Goal: Task Accomplishment & Management: Manage account settings

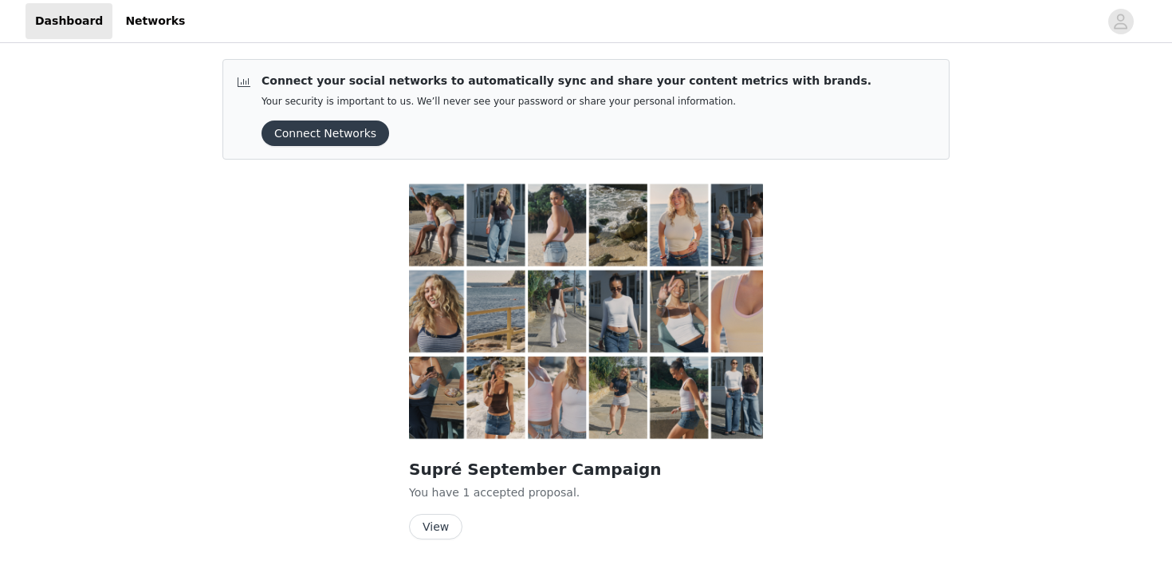
scroll to position [47, 0]
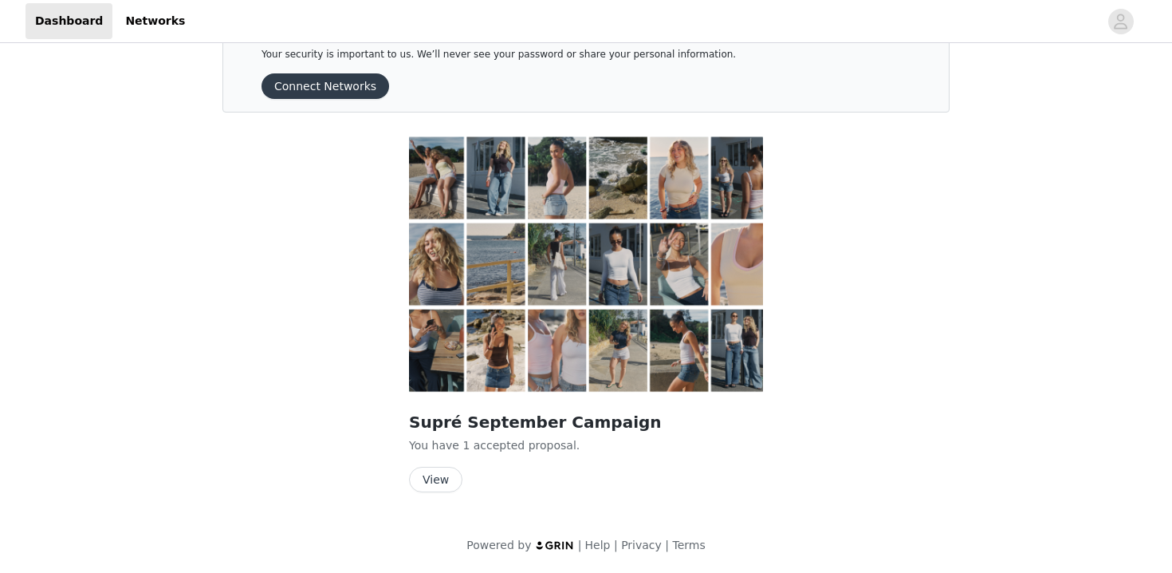
click at [431, 472] on button "View" at bounding box center [435, 480] width 53 height 26
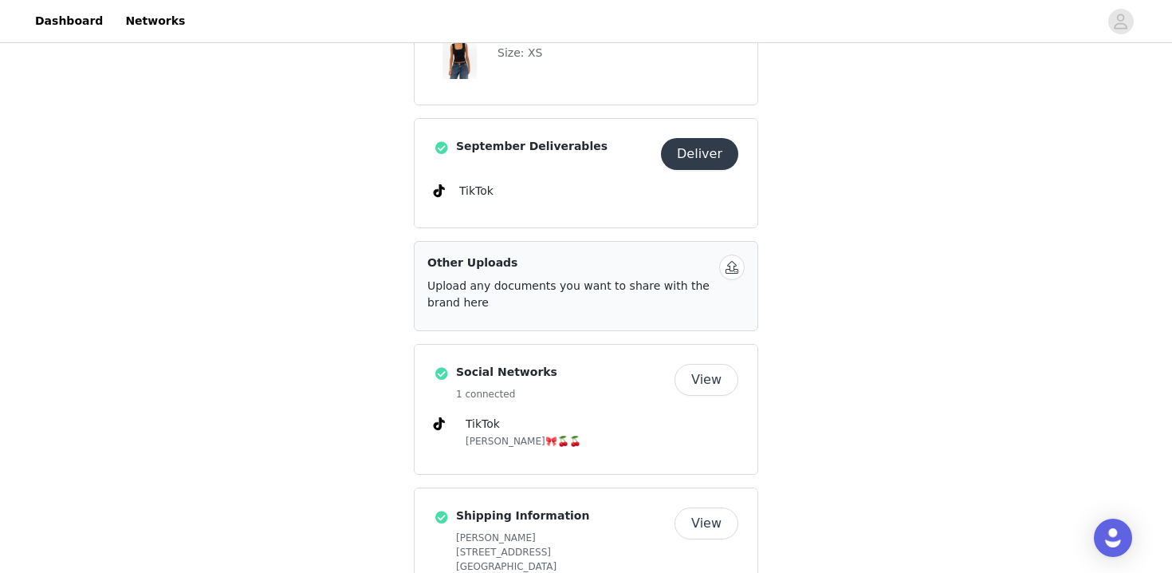
scroll to position [945, 0]
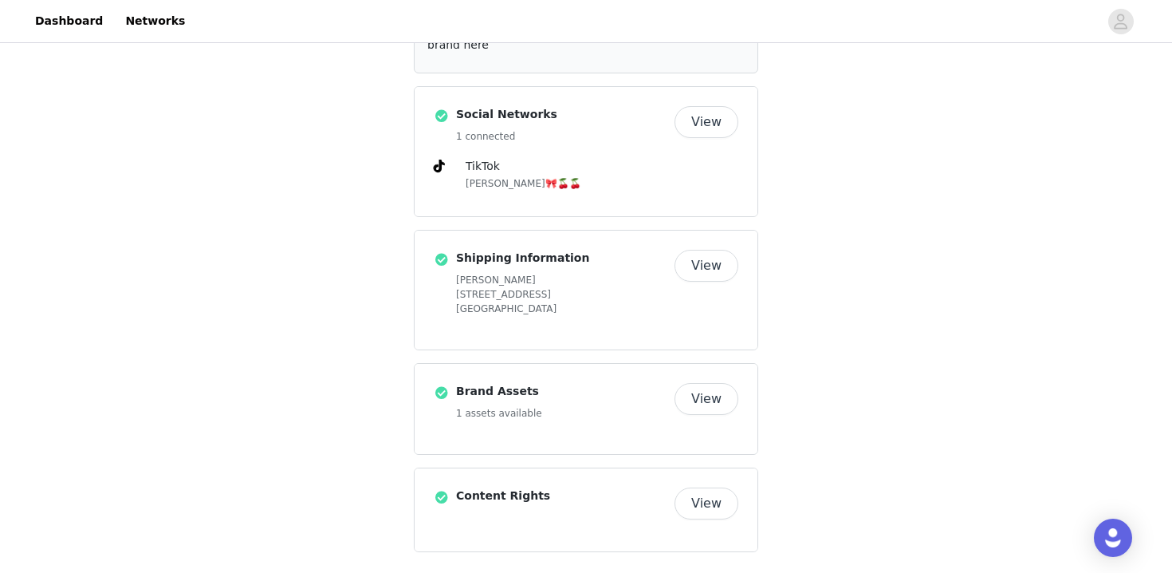
click at [704, 392] on button "View" at bounding box center [707, 399] width 64 height 32
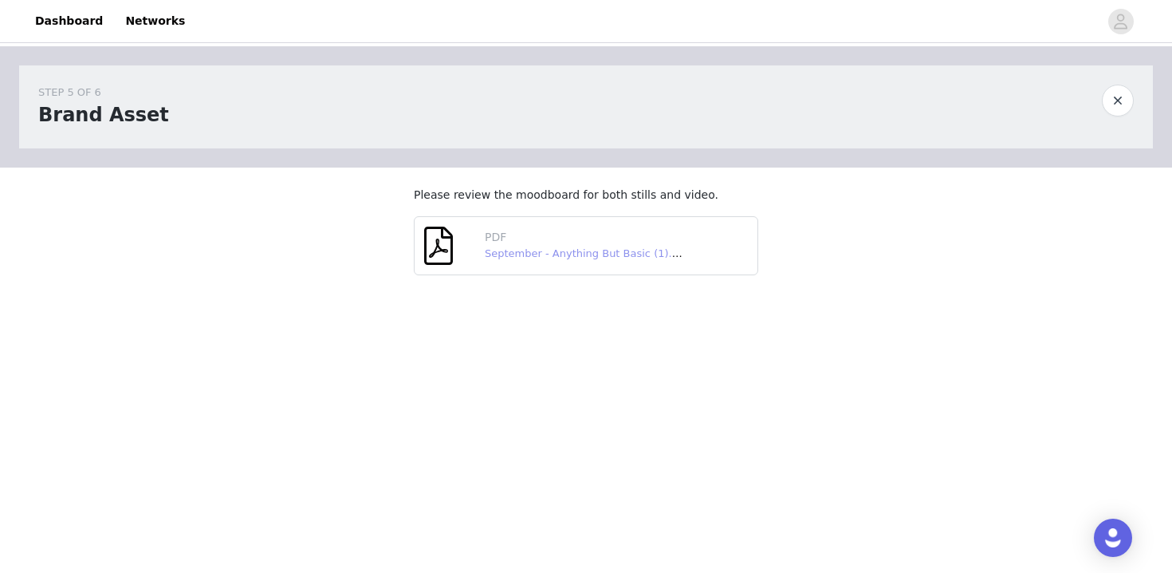
click at [526, 258] on link "September - Anything But Basic (1).pdf" at bounding box center [587, 253] width 204 height 12
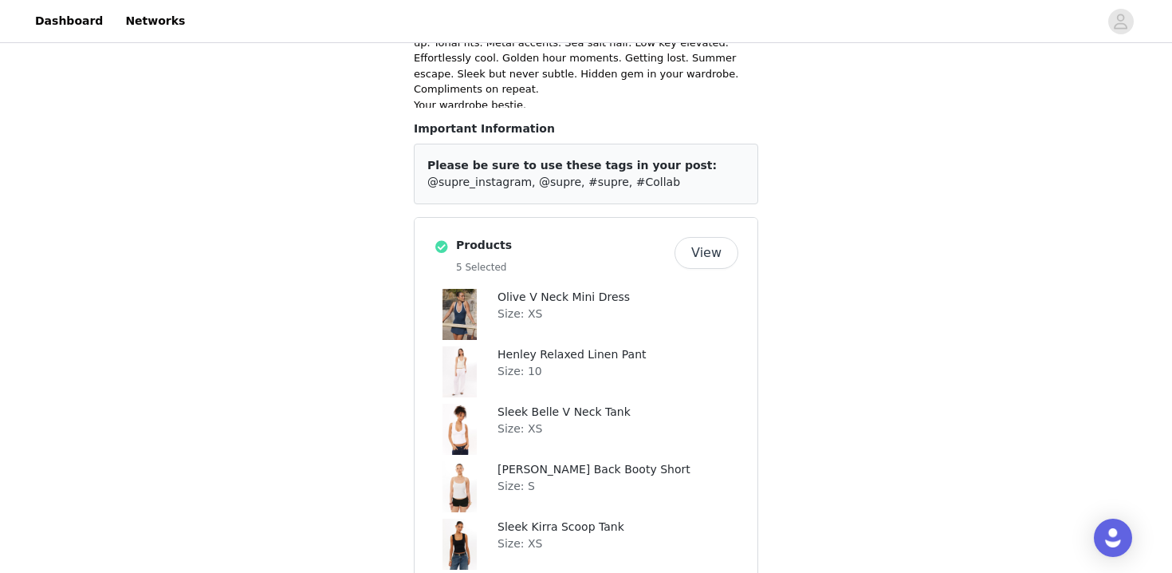
scroll to position [238, 0]
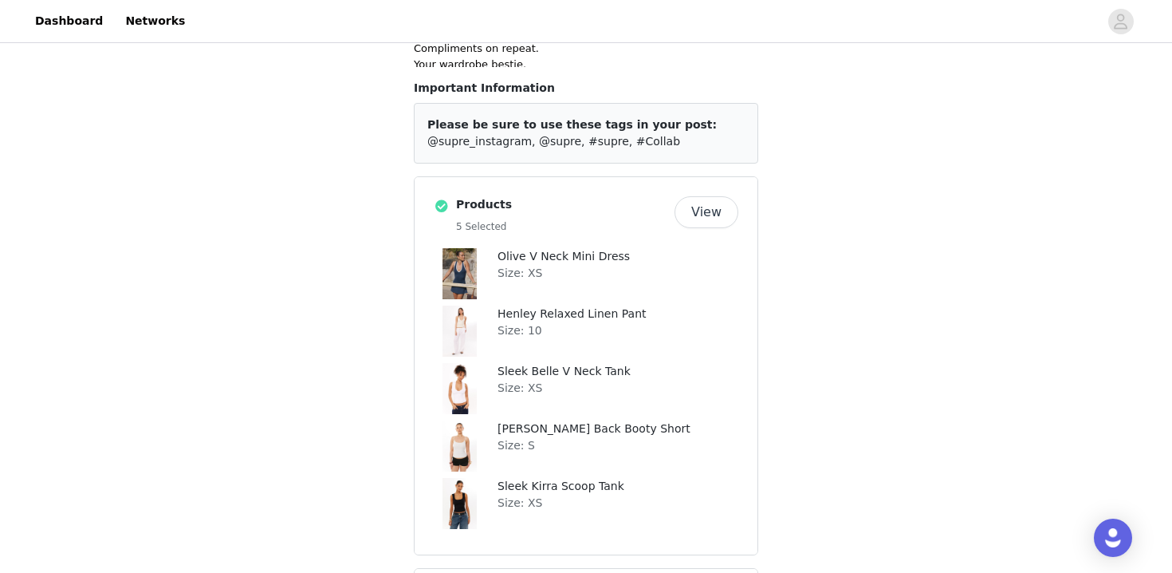
click at [712, 200] on button "View" at bounding box center [707, 212] width 64 height 32
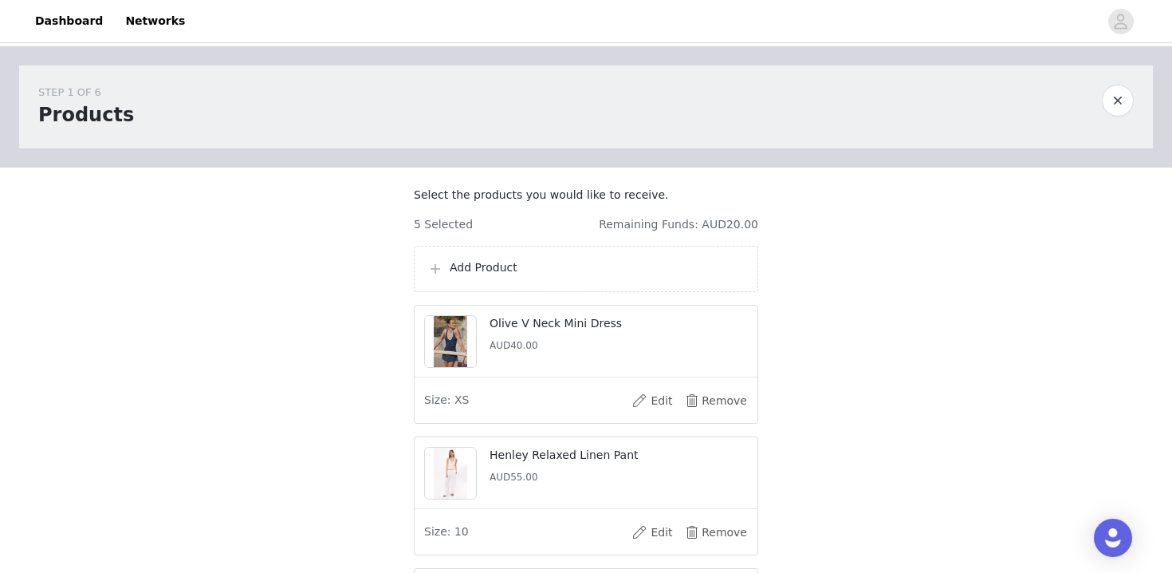
click at [1113, 103] on button "button" at bounding box center [1118, 101] width 32 height 32
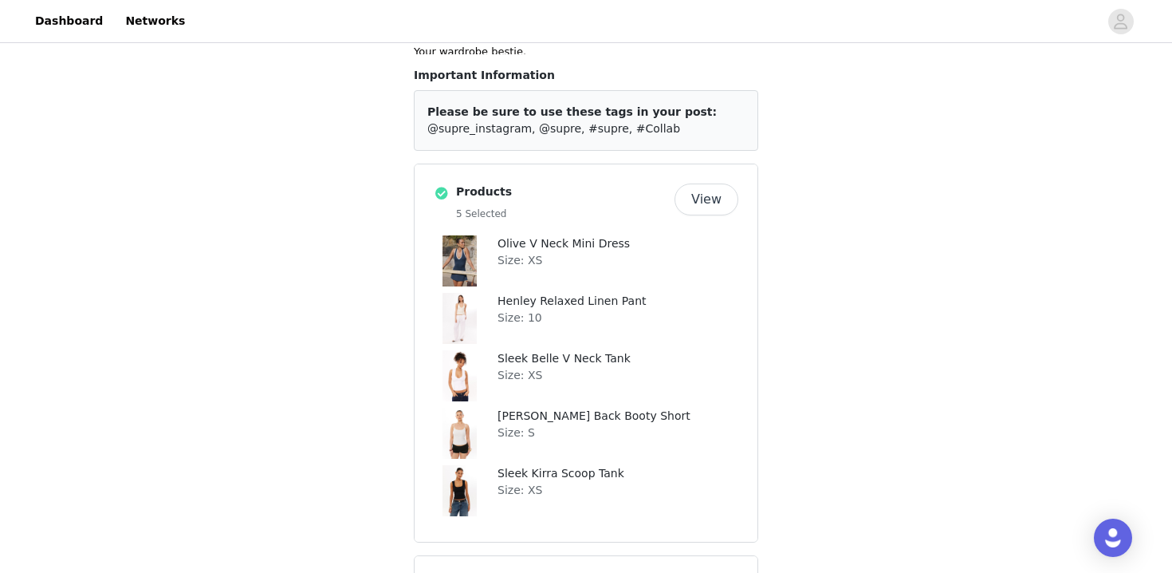
scroll to position [248, 0]
click at [718, 186] on button "View" at bounding box center [707, 202] width 64 height 32
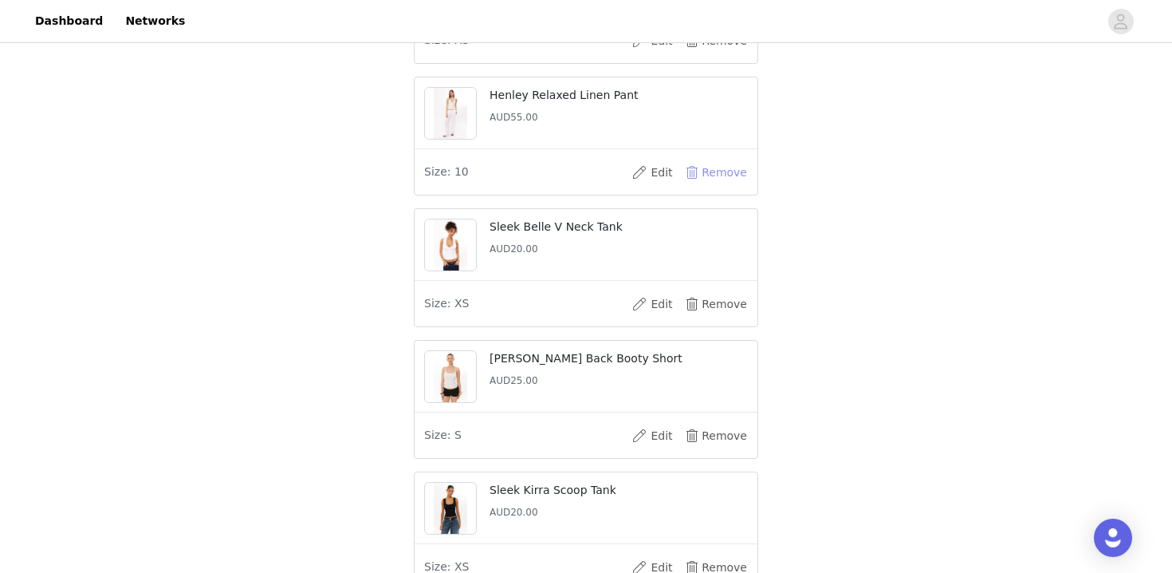
scroll to position [372, 0]
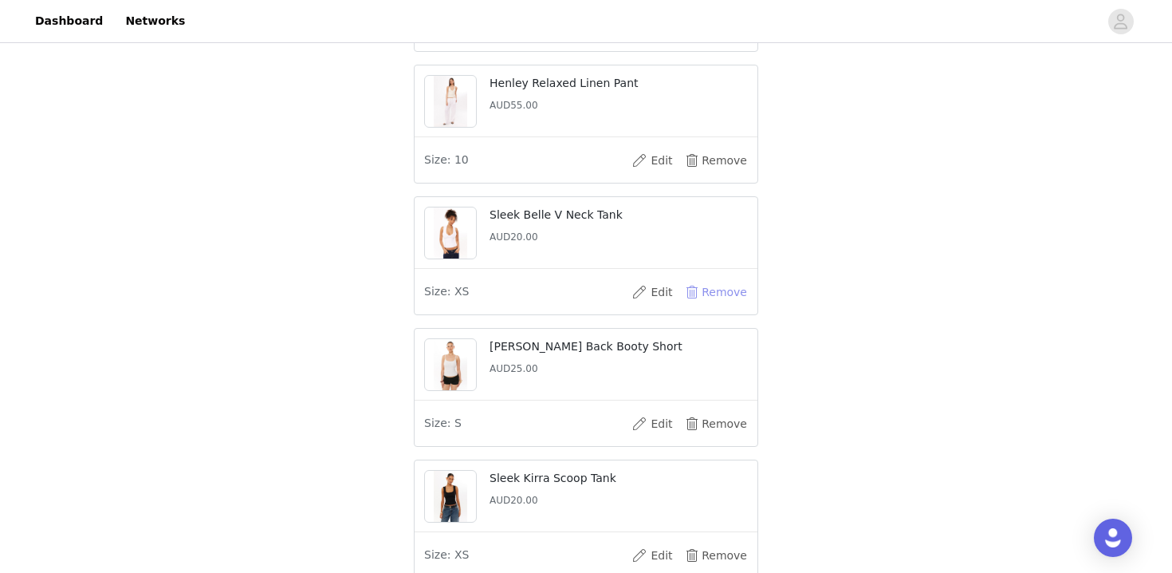
click at [729, 305] on button "Remove" at bounding box center [716, 292] width 64 height 26
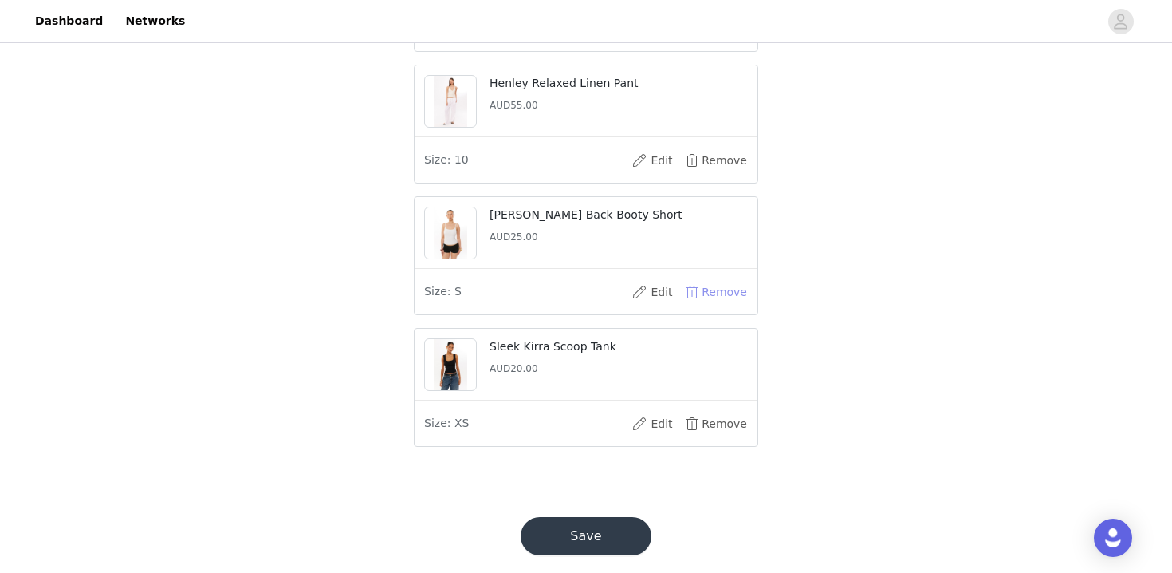
click at [728, 305] on button "Remove" at bounding box center [716, 292] width 64 height 26
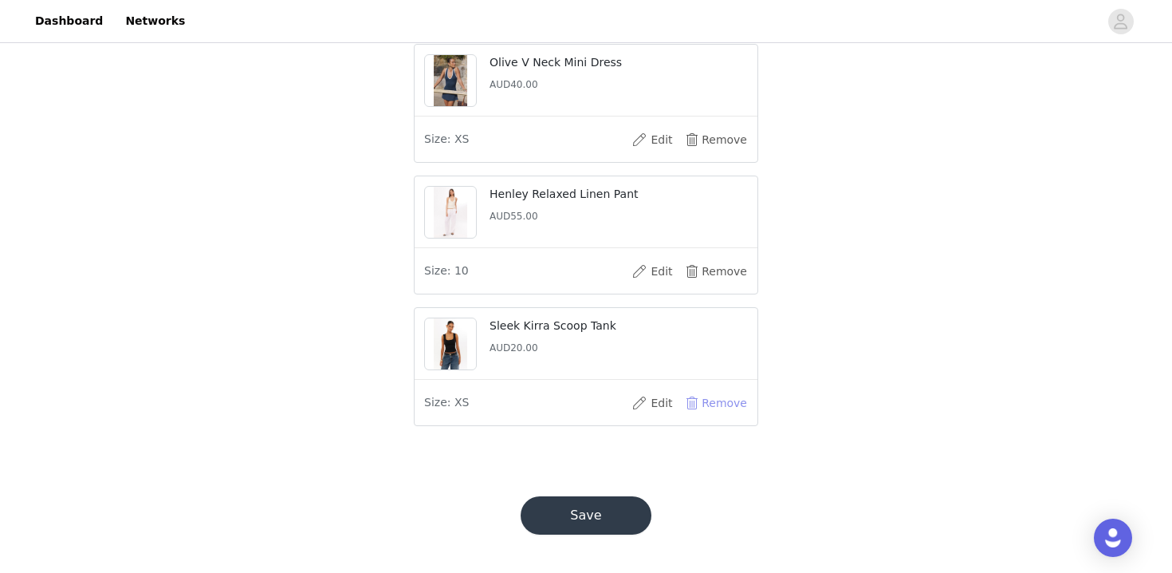
click at [715, 396] on button "Remove" at bounding box center [716, 403] width 64 height 26
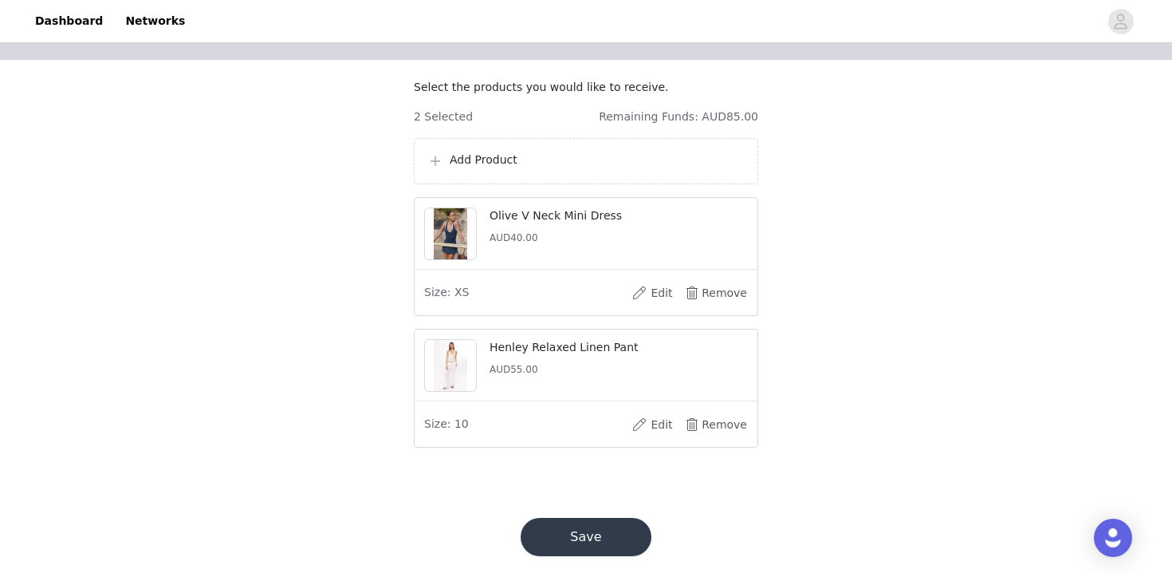
scroll to position [105, 0]
click at [644, 171] on p "Add Product" at bounding box center [597, 162] width 295 height 17
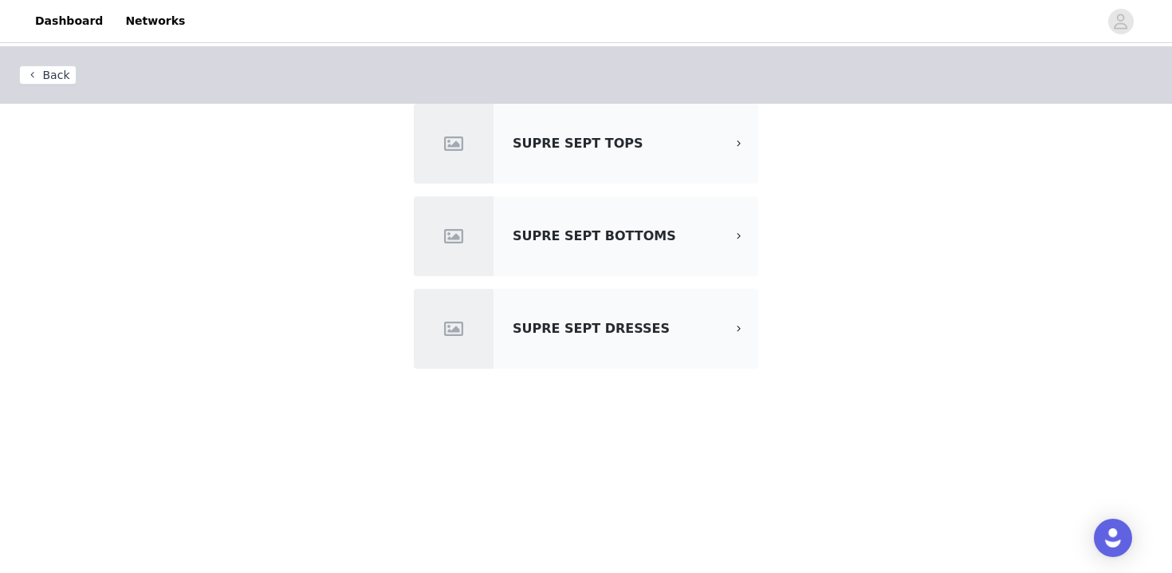
click at [580, 152] on div "SUPRE SEPT TOPS" at bounding box center [619, 143] width 213 height 19
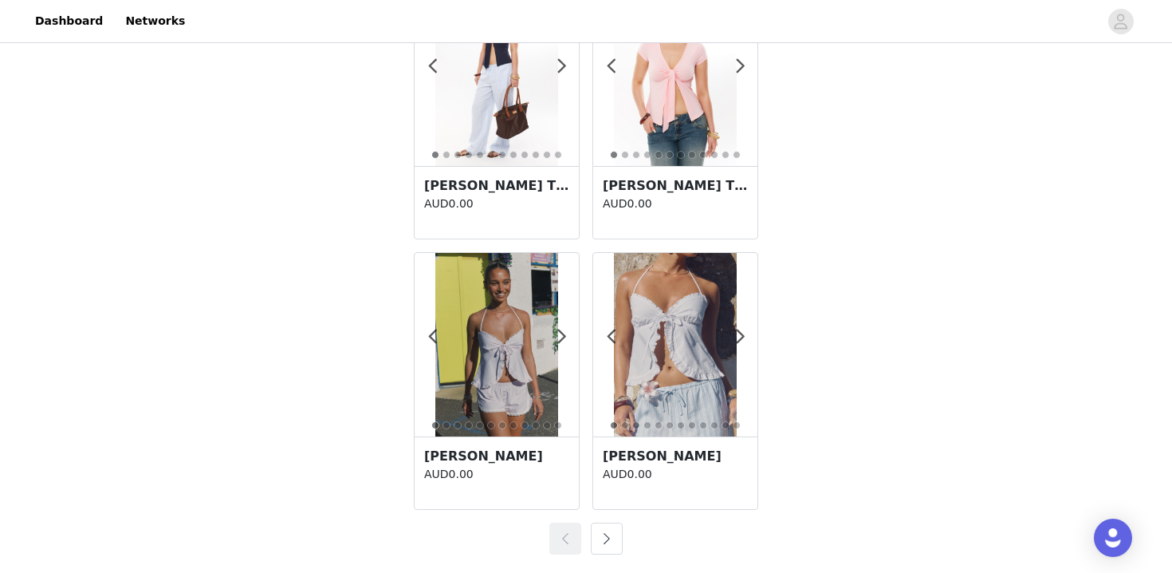
scroll to position [2826, 0]
click at [607, 530] on button "button" at bounding box center [607, 538] width 32 height 32
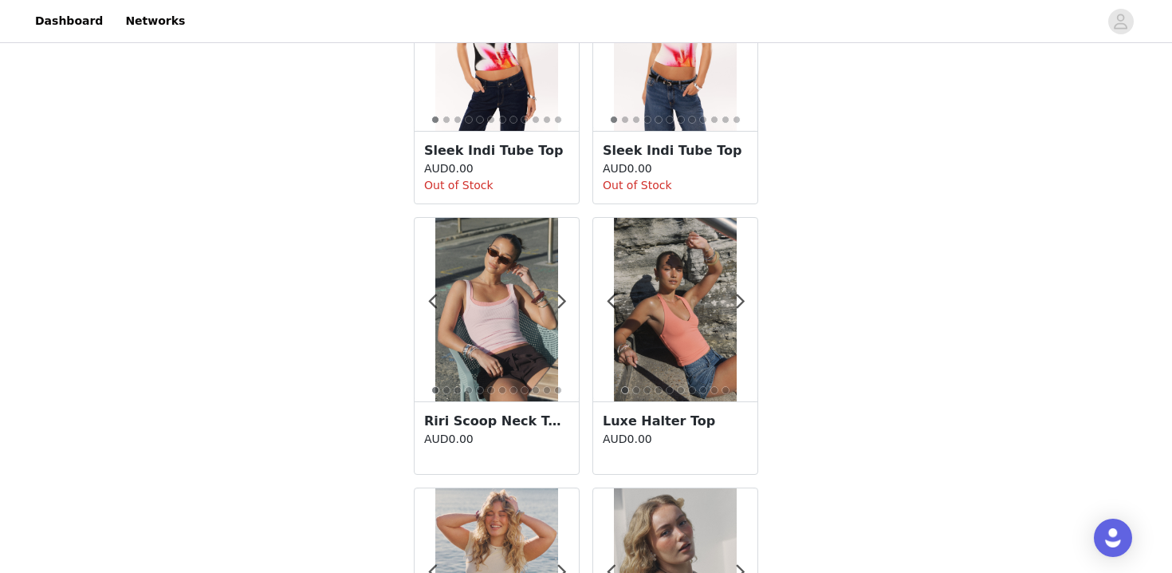
scroll to position [1239, 0]
click at [652, 313] on img at bounding box center [675, 308] width 122 height 183
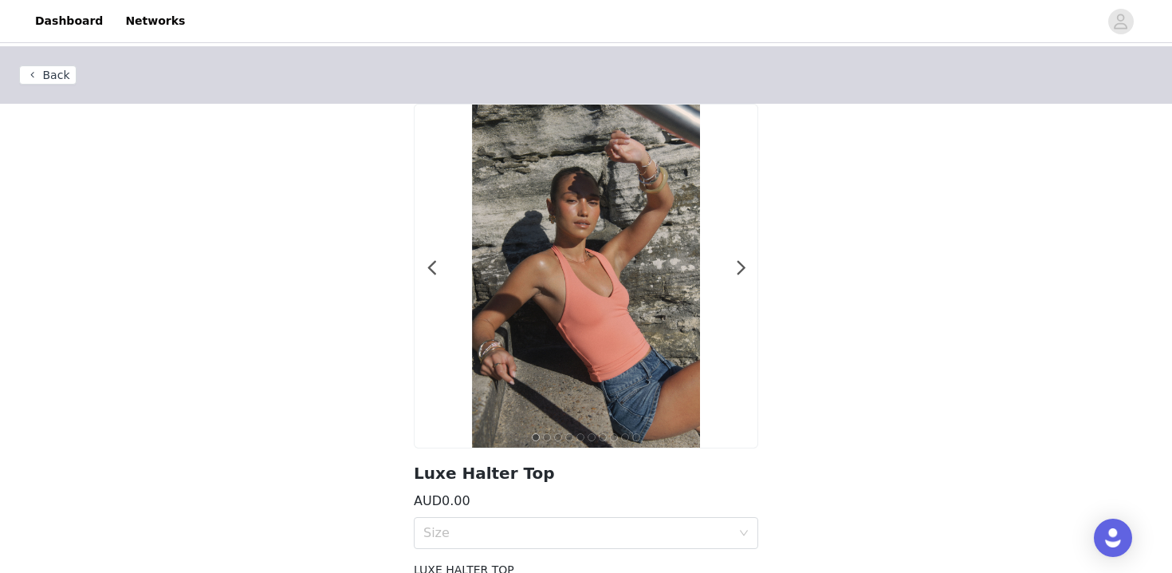
scroll to position [101, 0]
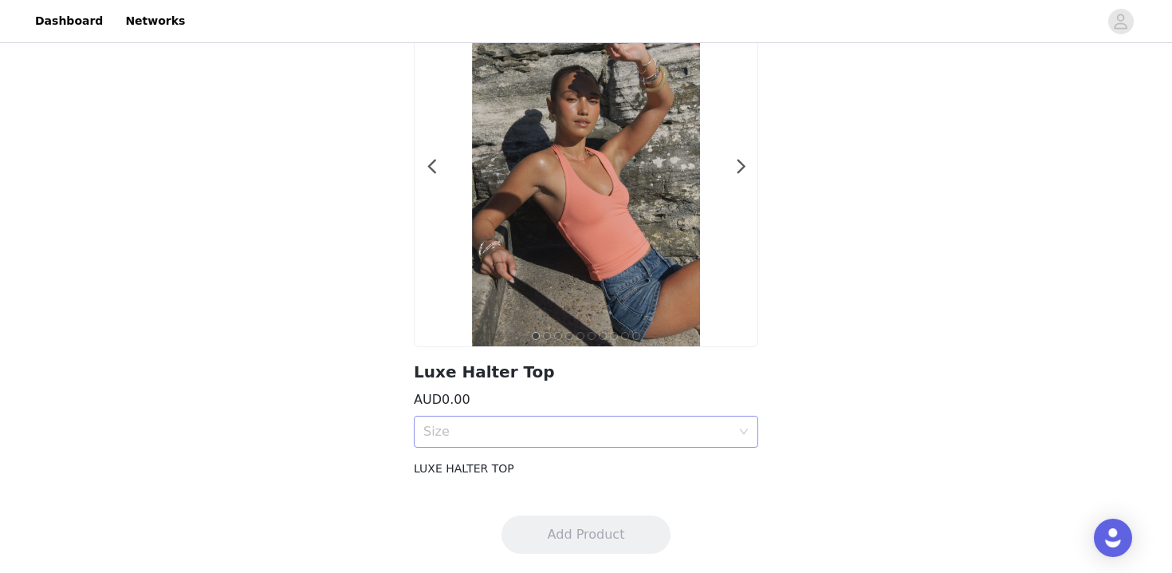
click at [483, 440] on div "Size" at bounding box center [580, 431] width 315 height 30
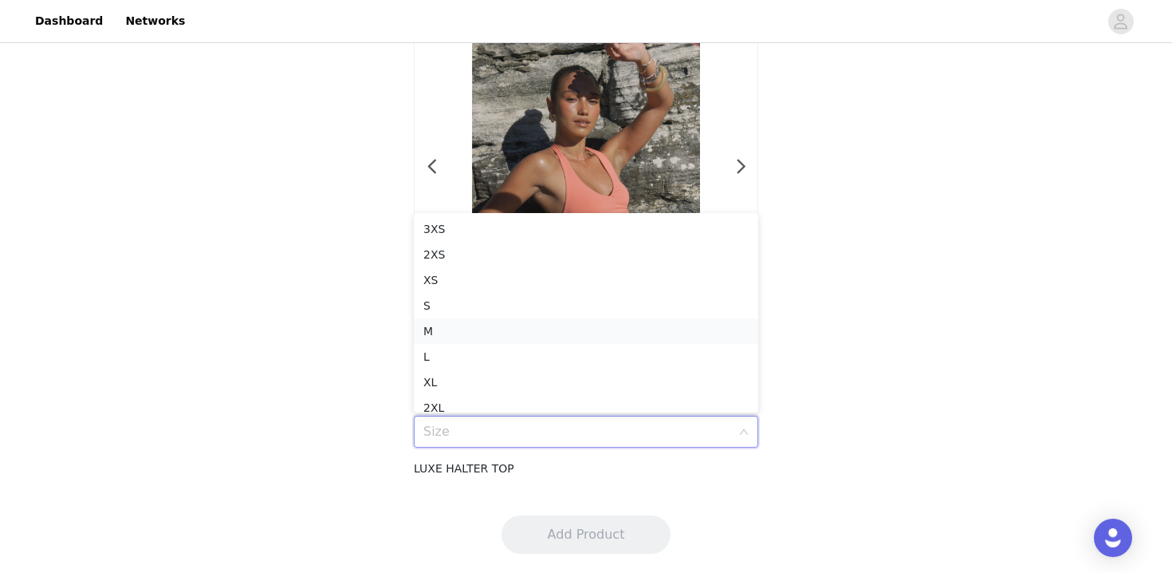
scroll to position [8, 0]
click at [469, 268] on div "XS" at bounding box center [585, 272] width 325 height 18
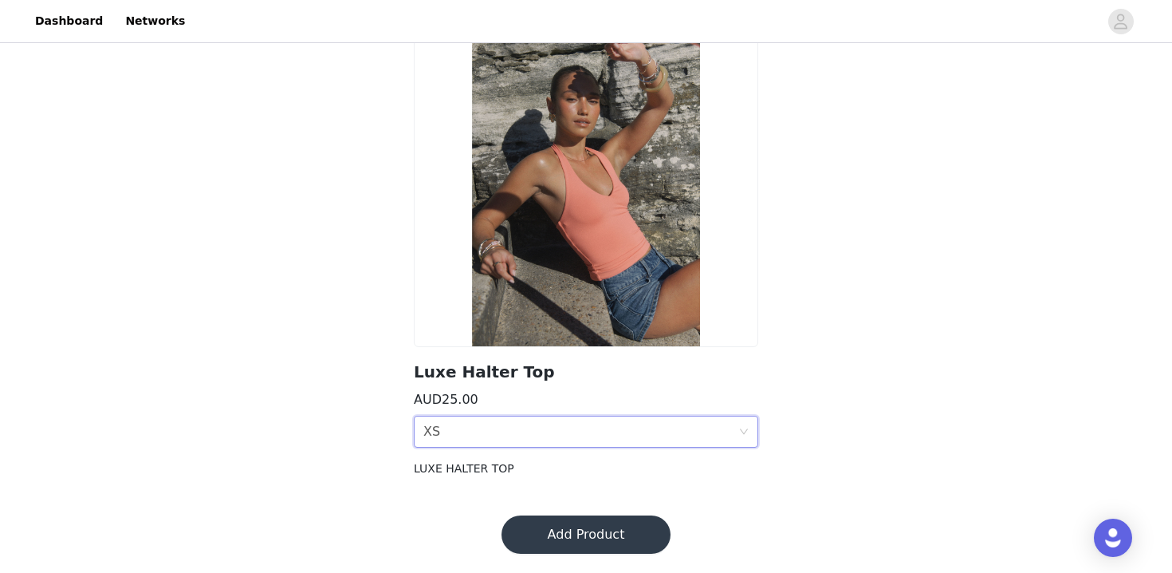
click at [556, 540] on button "Add Product" at bounding box center [586, 534] width 169 height 38
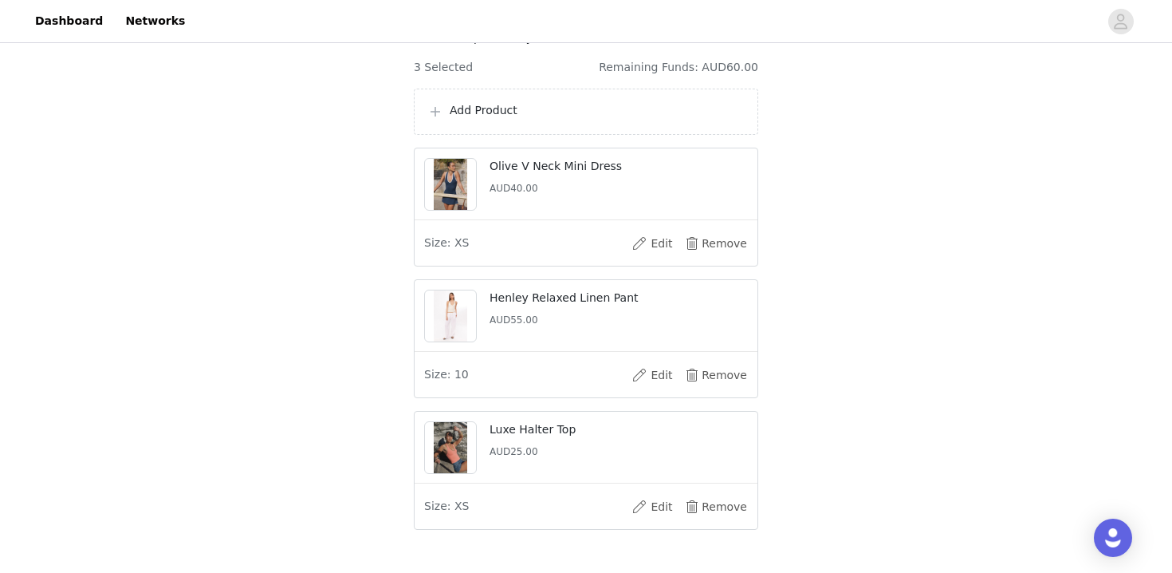
scroll to position [154, 0]
click at [526, 124] on div "Add Product" at bounding box center [585, 114] width 317 height 19
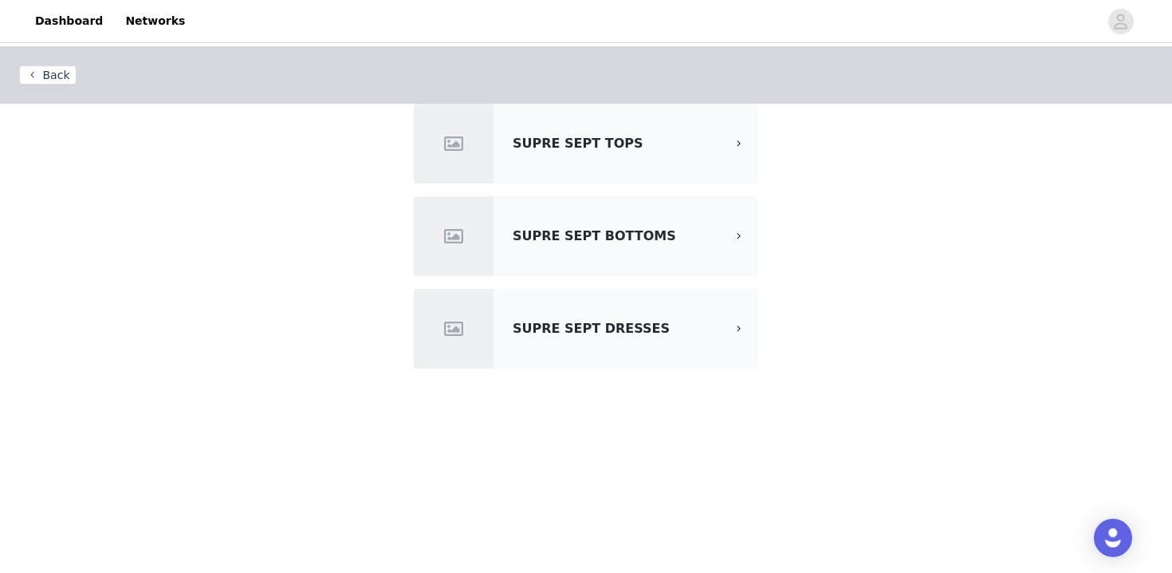
click at [562, 248] on div "SUPRE SEPT BOTTOMS" at bounding box center [586, 236] width 345 height 80
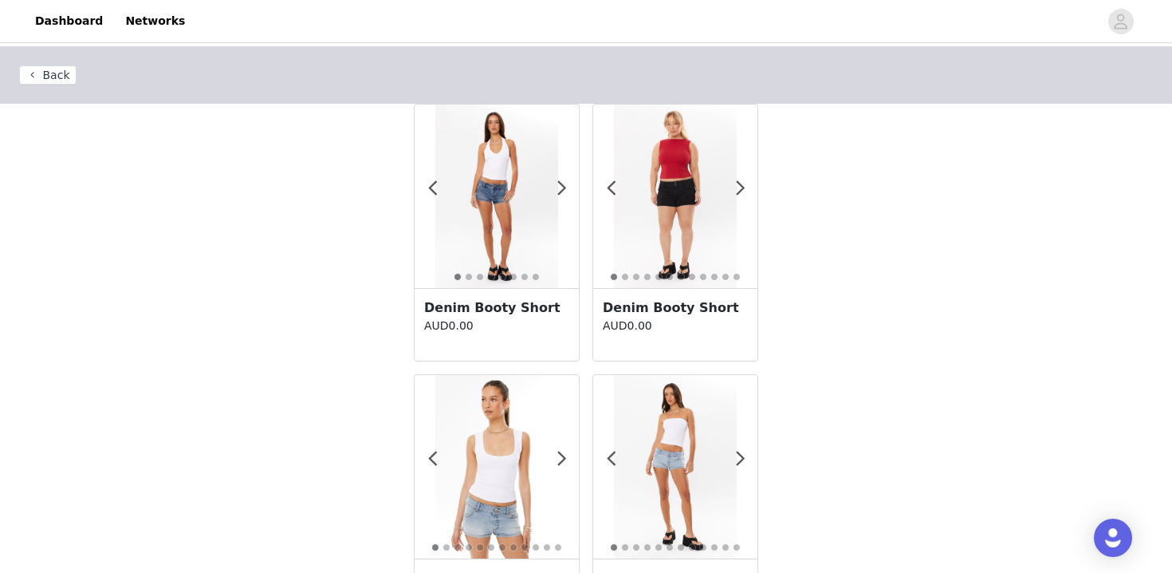
click at [566, 244] on div at bounding box center [497, 195] width 164 height 183
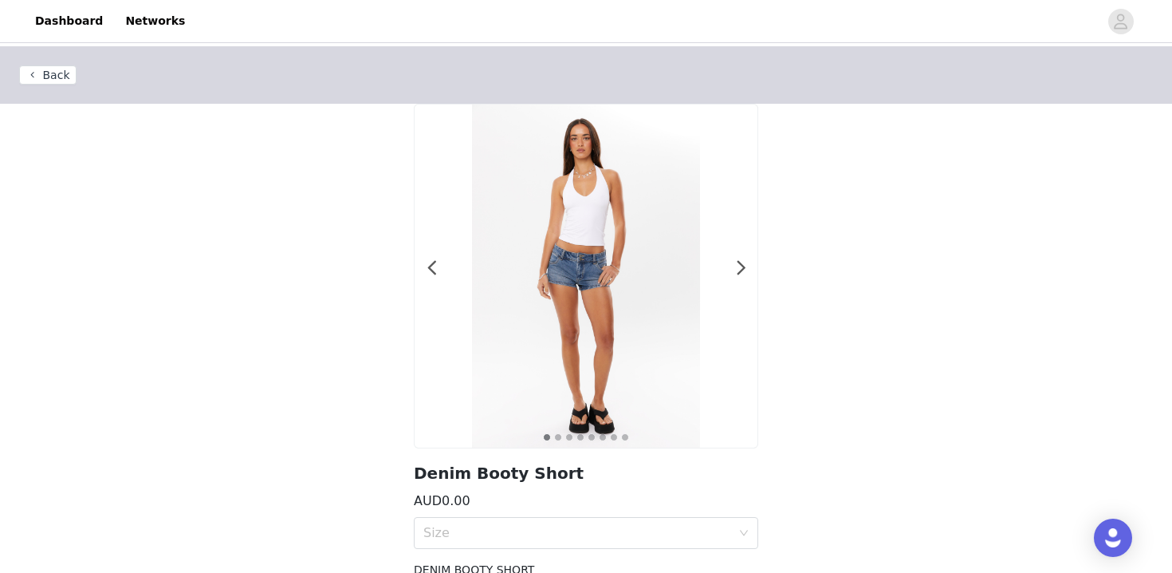
click at [62, 66] on button "Back" at bounding box center [47, 74] width 57 height 19
click at [46, 74] on button "Back" at bounding box center [47, 74] width 57 height 19
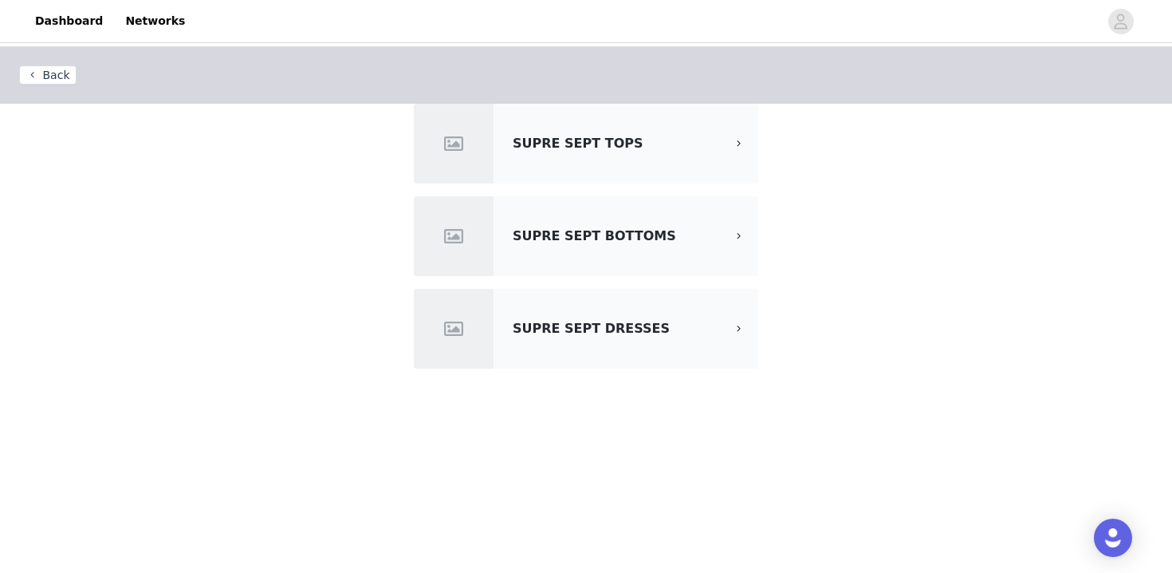
click at [569, 225] on div "SUPRE SEPT BOTTOMS" at bounding box center [586, 236] width 345 height 80
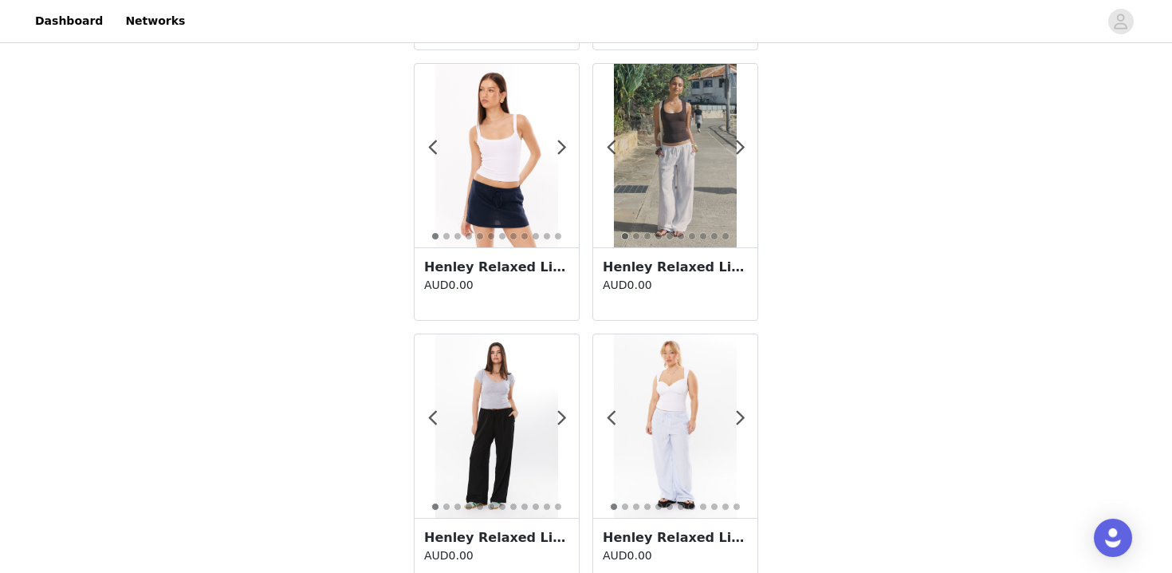
scroll to position [2826, 0]
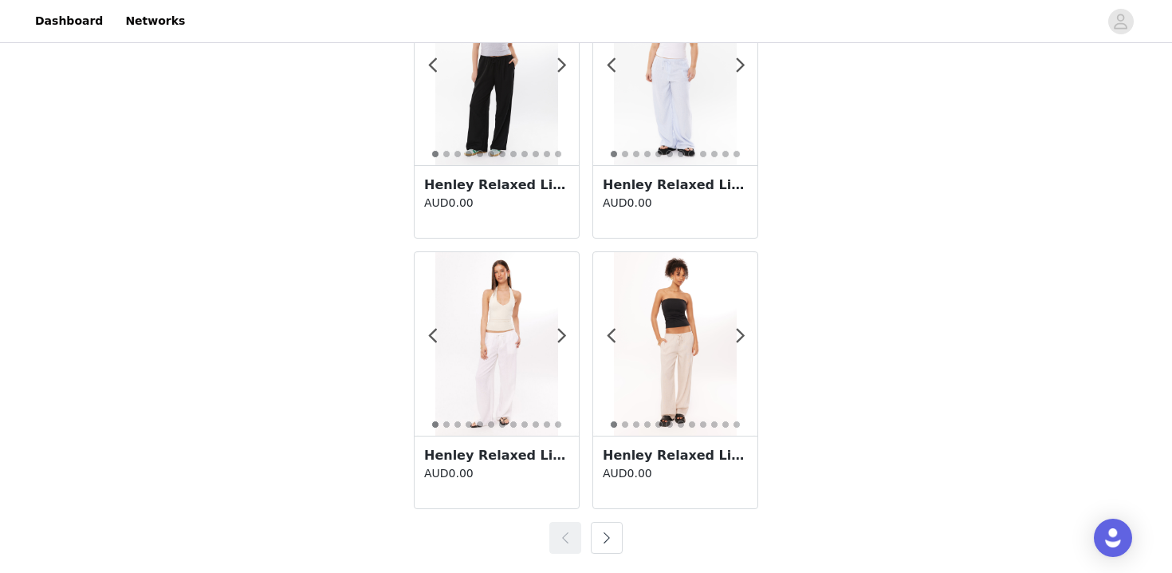
click at [612, 523] on button "button" at bounding box center [607, 538] width 32 height 32
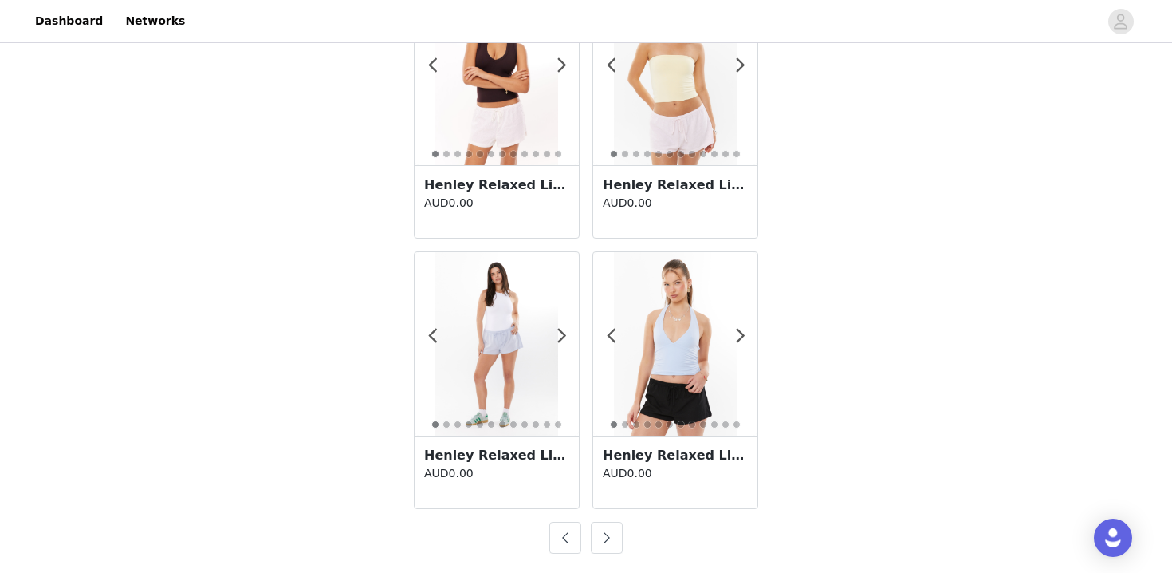
click at [609, 537] on button "button" at bounding box center [607, 538] width 32 height 32
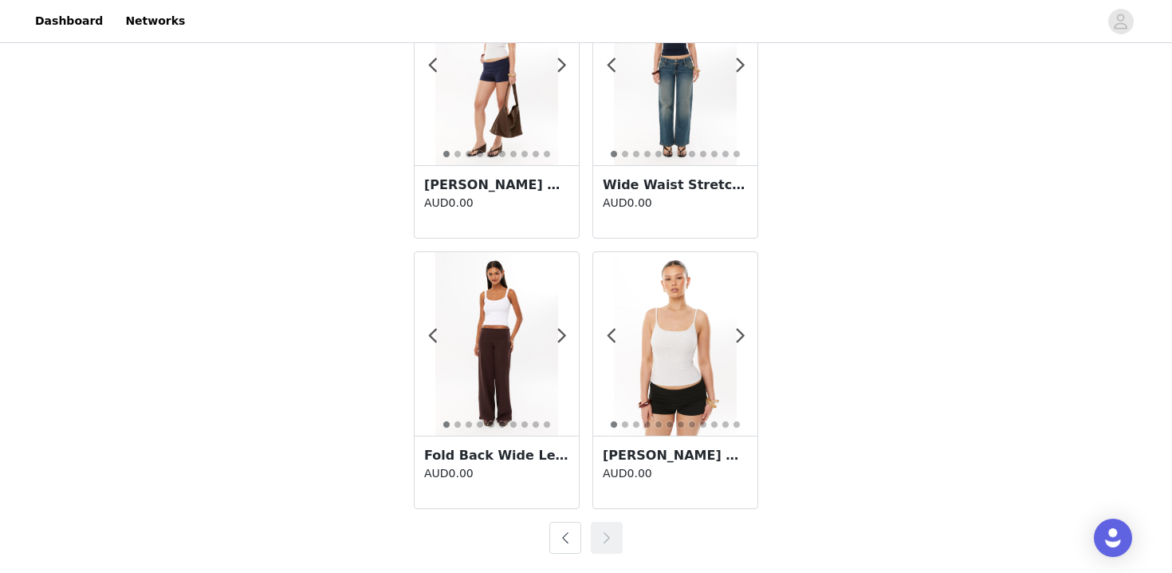
scroll to position [664, 0]
click at [571, 336] on div at bounding box center [497, 343] width 164 height 183
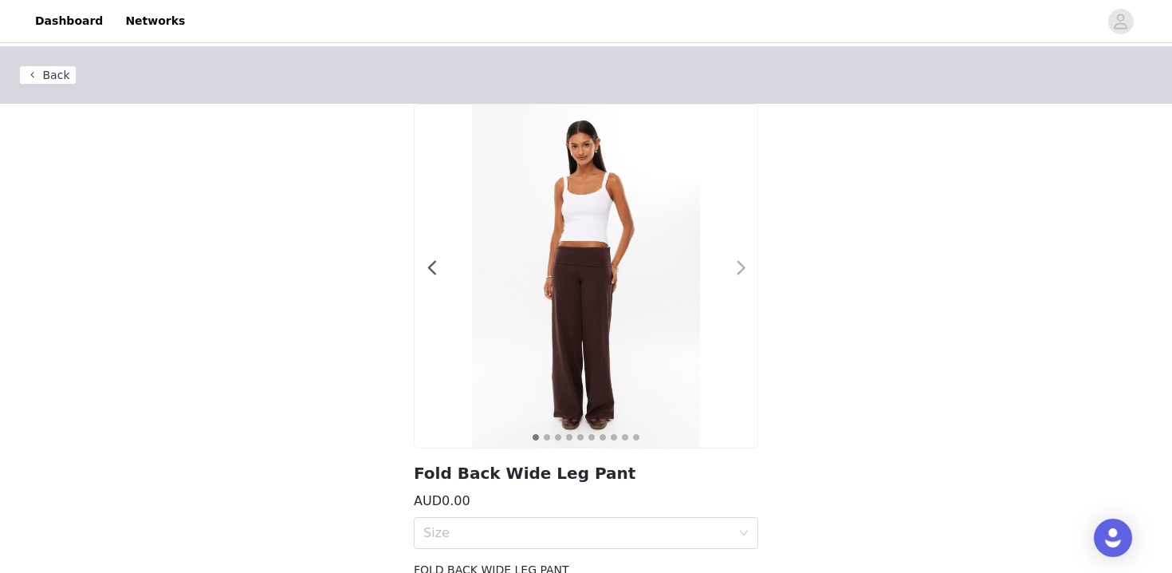
click at [730, 274] on div at bounding box center [731, 276] width 16 height 16
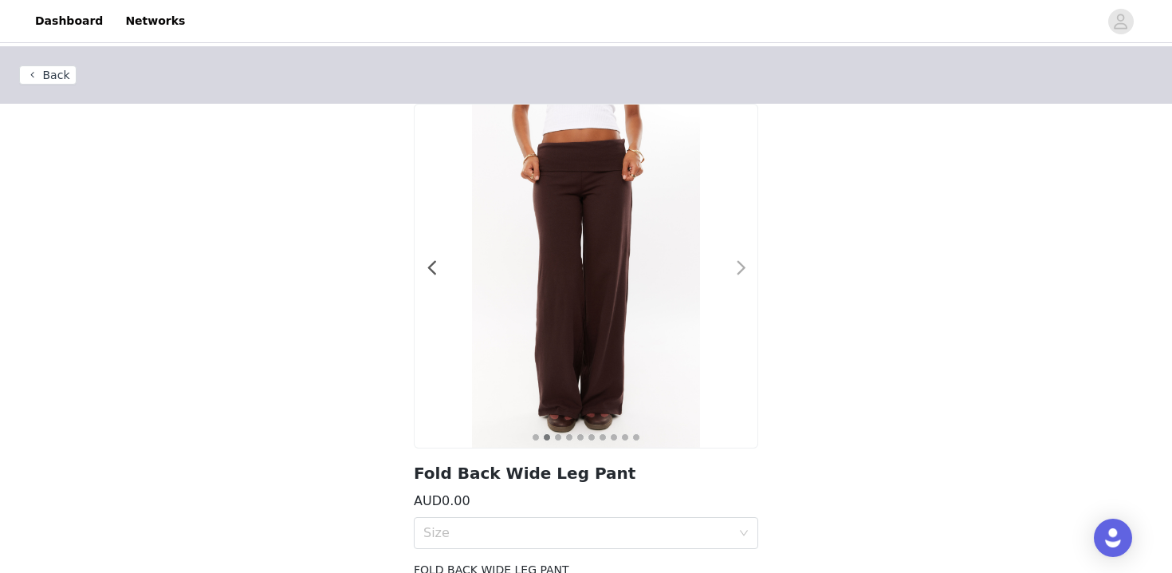
click at [730, 274] on div at bounding box center [731, 276] width 16 height 16
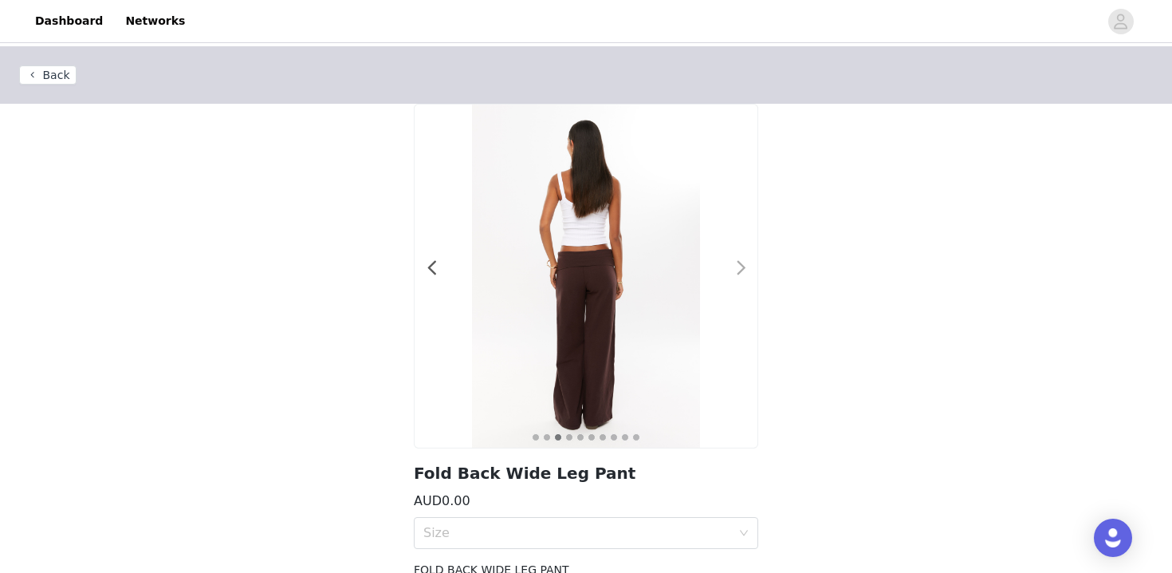
click at [731, 274] on div at bounding box center [731, 276] width 16 height 16
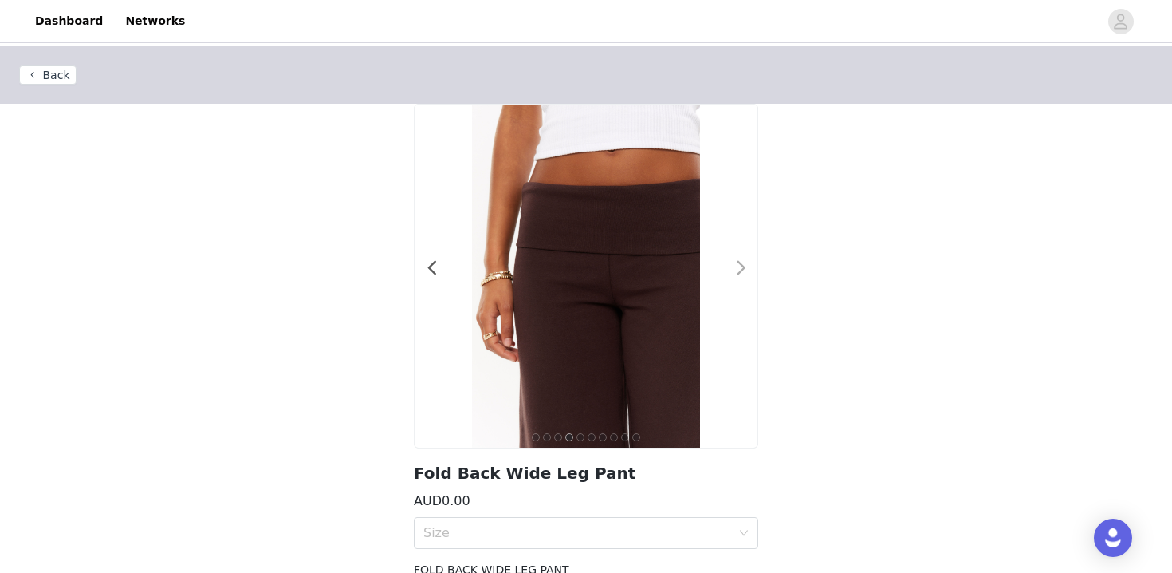
click at [731, 274] on div at bounding box center [731, 276] width 16 height 16
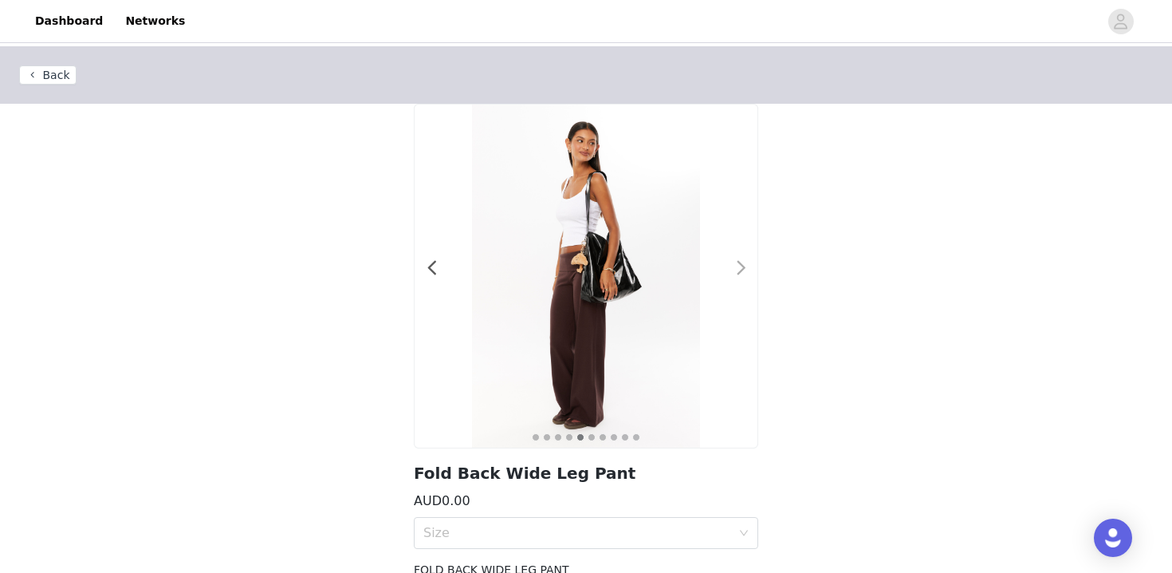
click at [731, 274] on div at bounding box center [731, 276] width 16 height 16
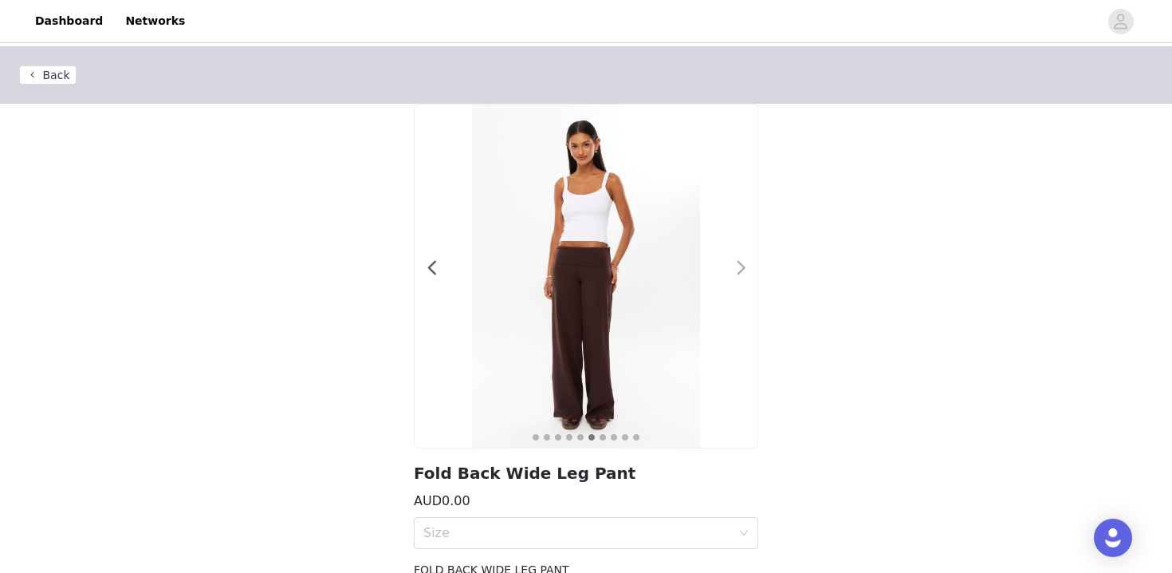
click at [730, 274] on div at bounding box center [731, 276] width 16 height 16
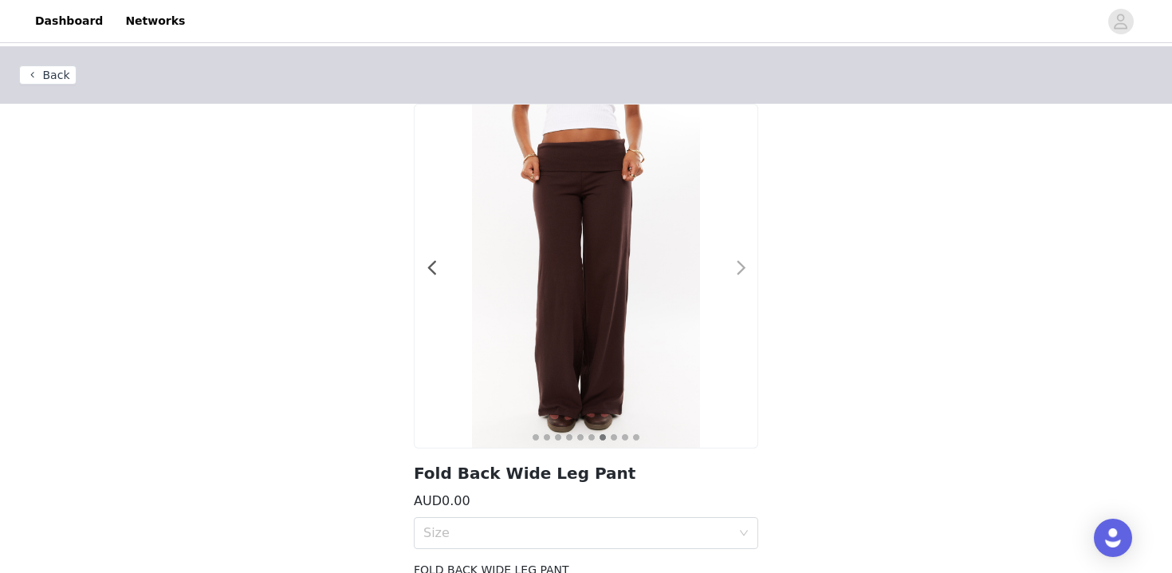
click at [730, 274] on div at bounding box center [731, 276] width 16 height 16
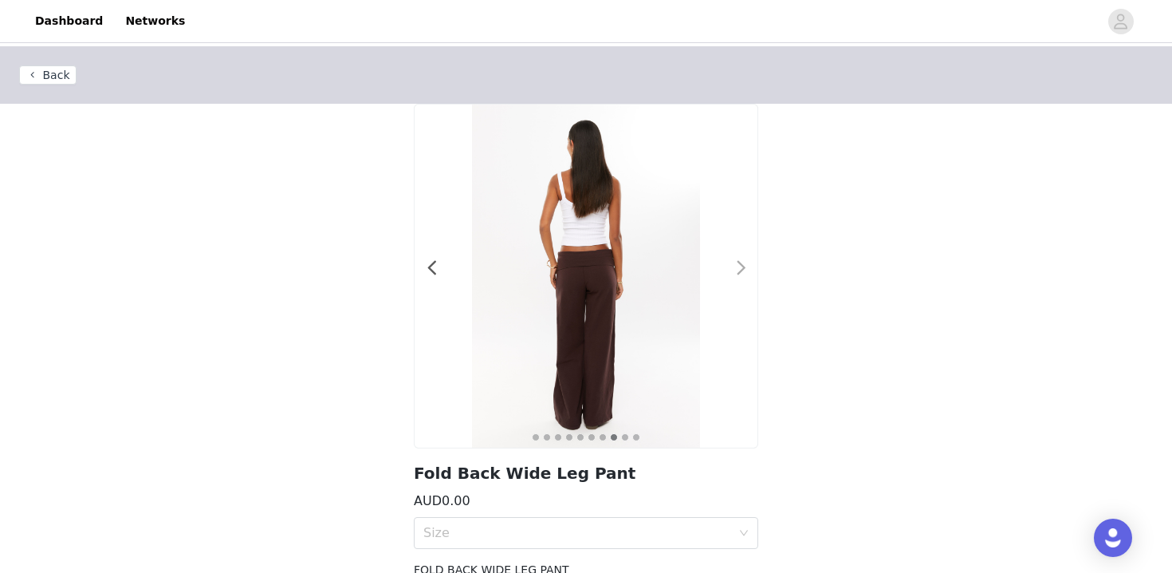
click at [730, 274] on div at bounding box center [731, 276] width 16 height 16
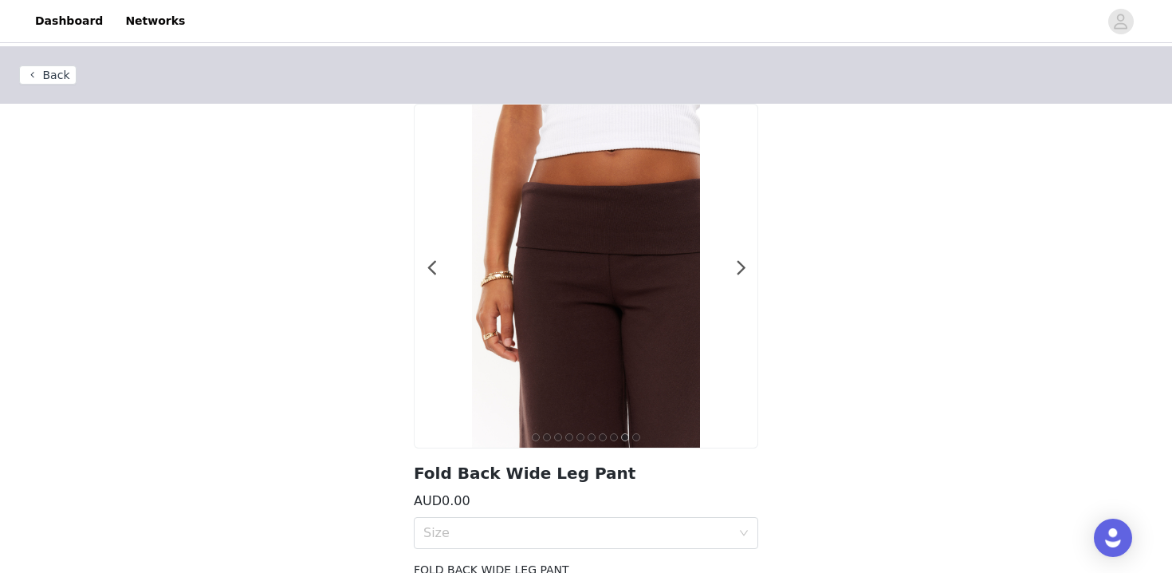
click at [52, 71] on button "Back" at bounding box center [47, 74] width 57 height 19
click at [32, 72] on button "Back" at bounding box center [47, 74] width 57 height 19
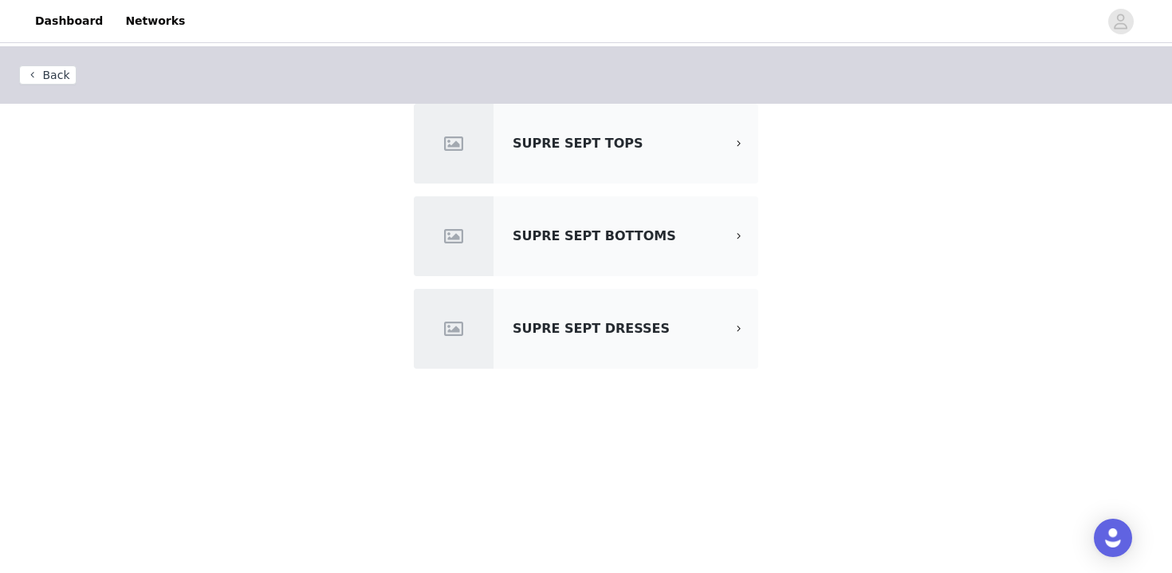
click at [588, 318] on div "SUPRE SEPT DRESSES" at bounding box center [586, 329] width 345 height 80
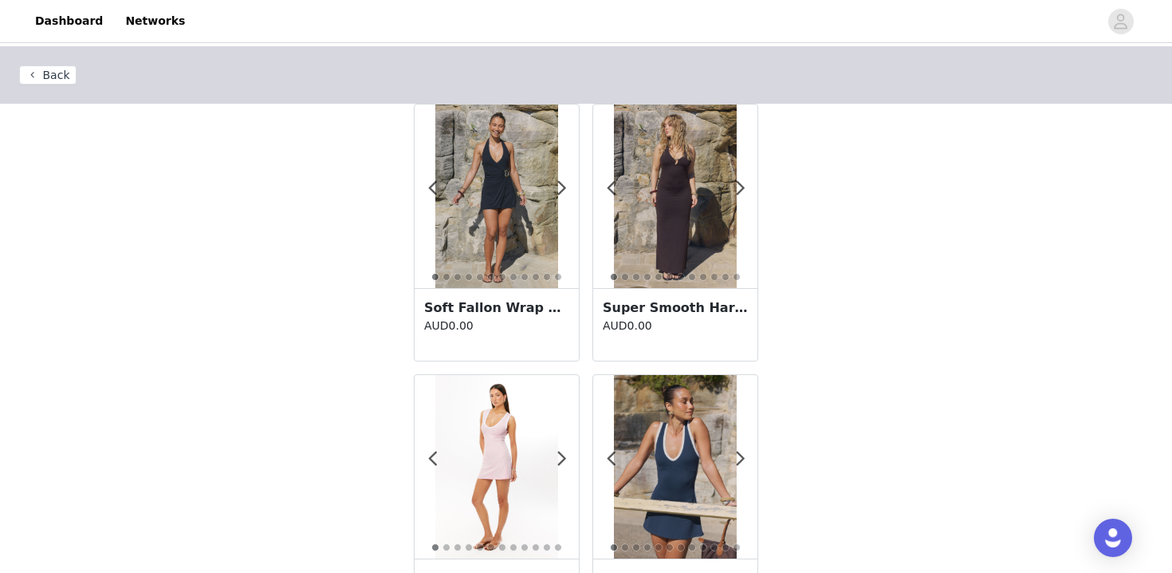
click at [47, 74] on button "Back" at bounding box center [47, 74] width 57 height 19
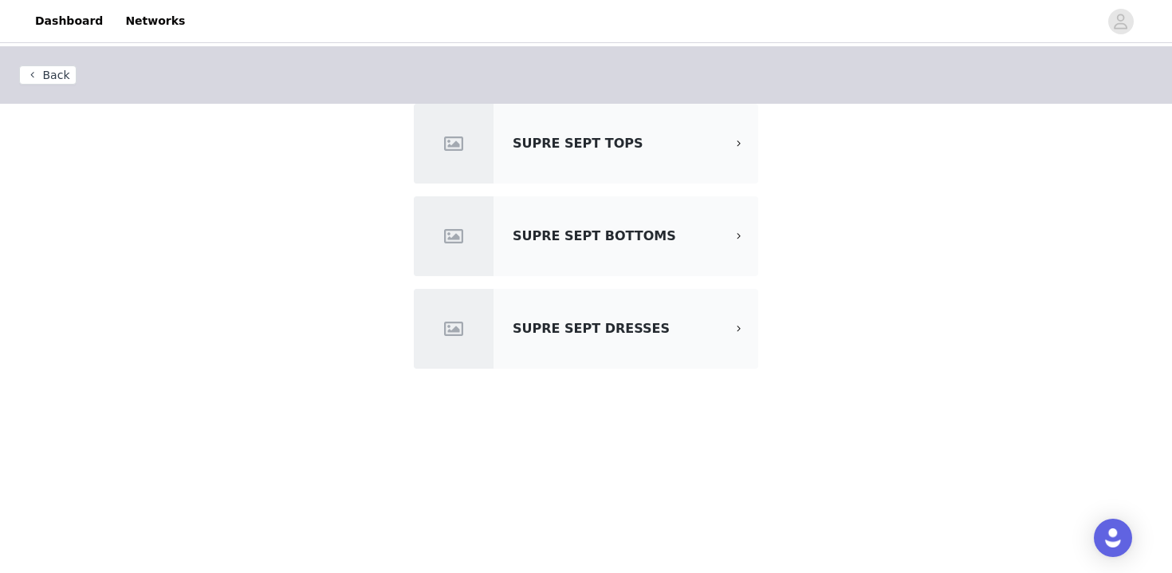
click at [747, 150] on div at bounding box center [745, 144] width 27 height 17
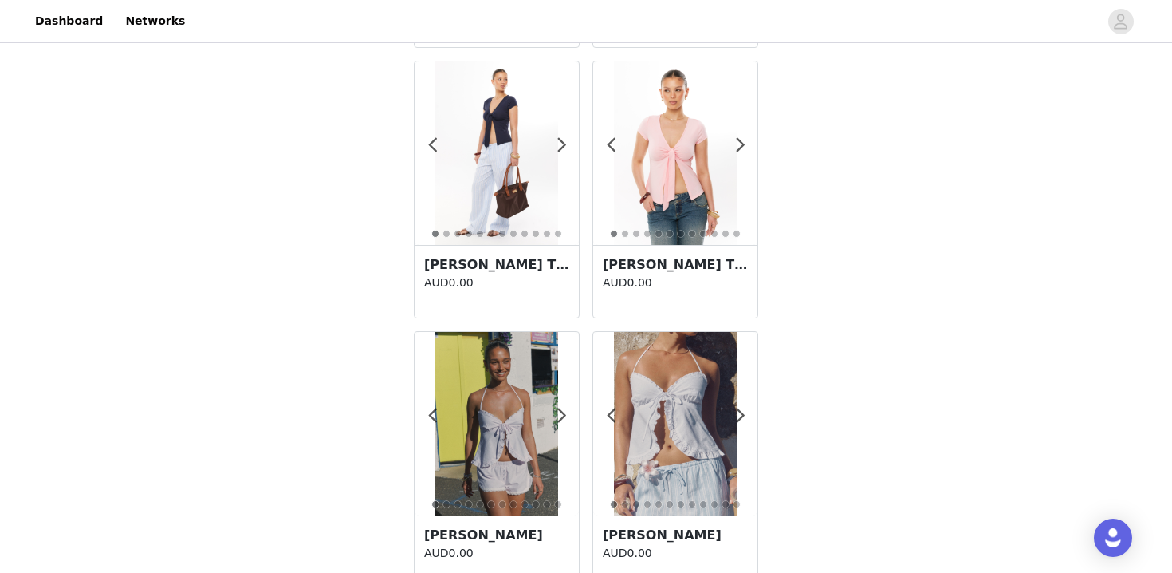
scroll to position [2826, 0]
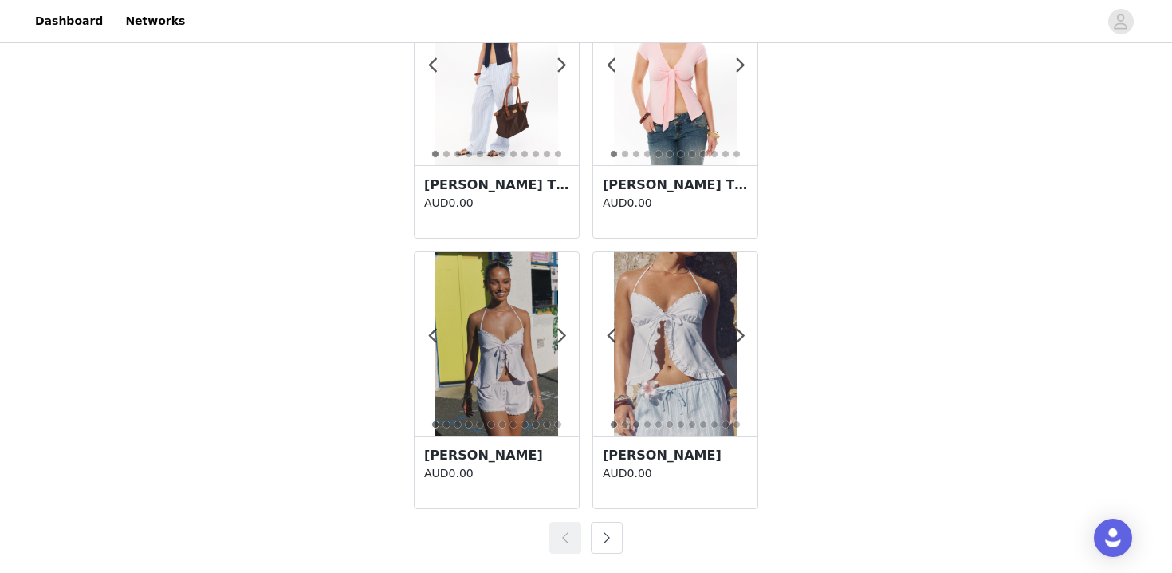
click at [601, 539] on button "button" at bounding box center [607, 538] width 32 height 32
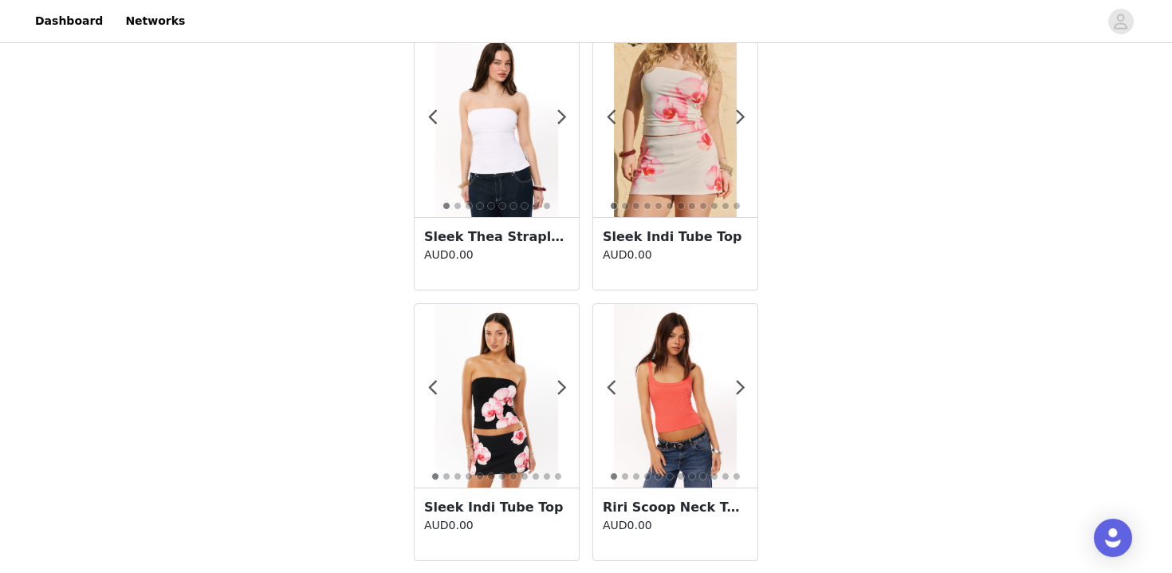
scroll to position [2773, 0]
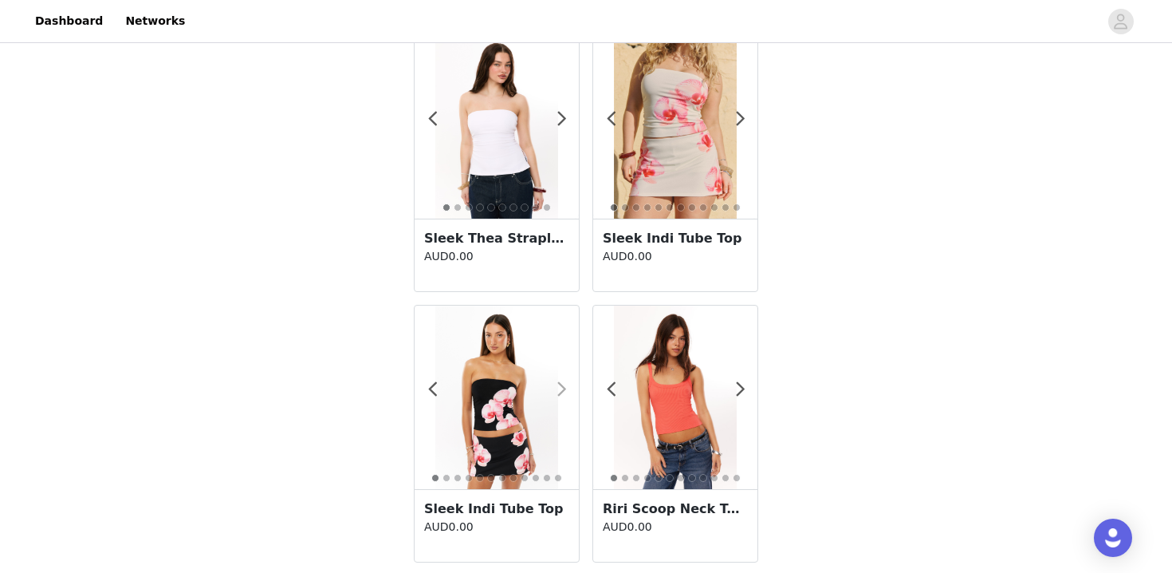
click at [564, 389] on span at bounding box center [562, 389] width 36 height 0
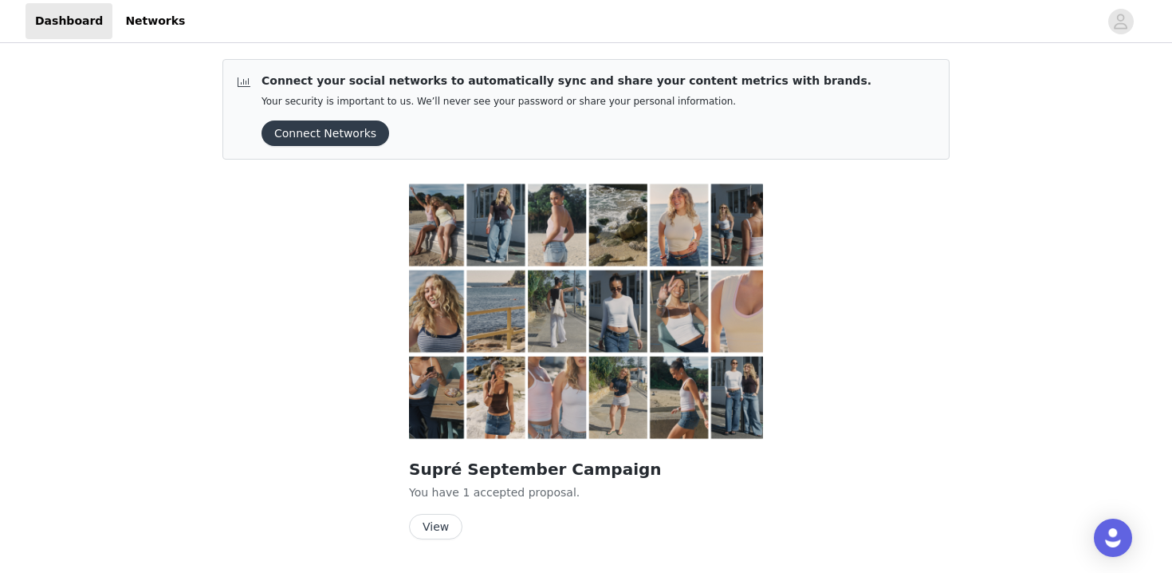
click at [428, 520] on button "View" at bounding box center [435, 527] width 53 height 26
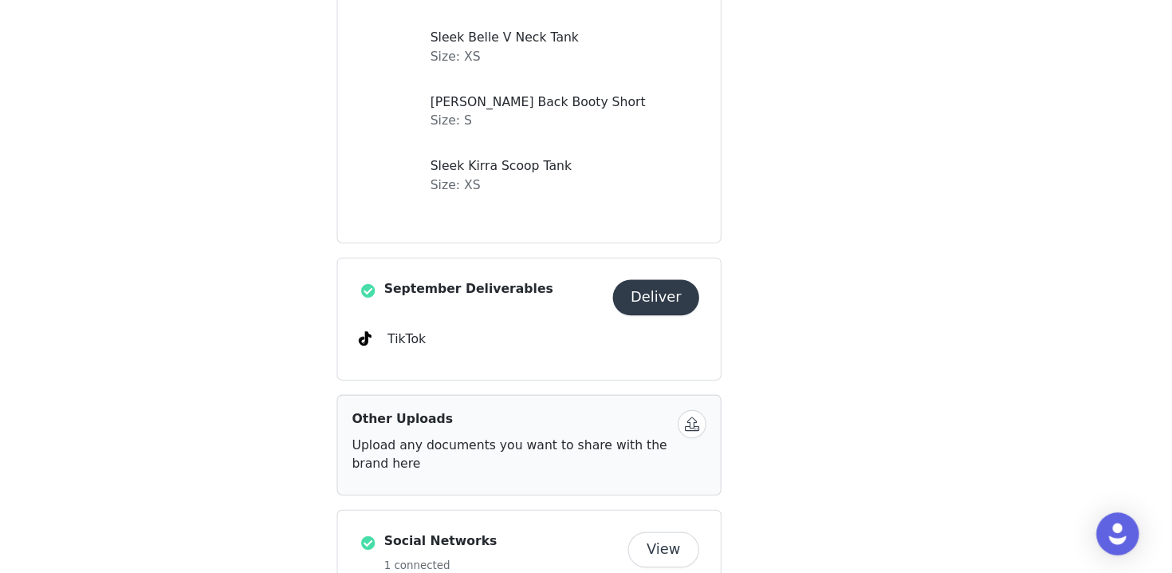
scroll to position [518, 0]
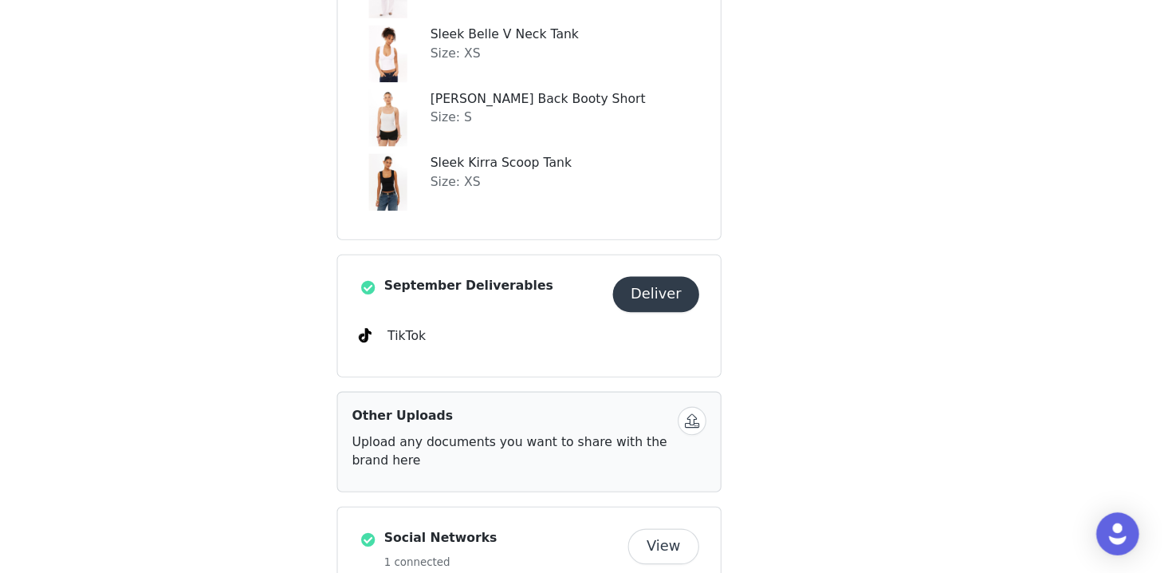
click at [696, 317] on button "Deliver" at bounding box center [699, 323] width 77 height 32
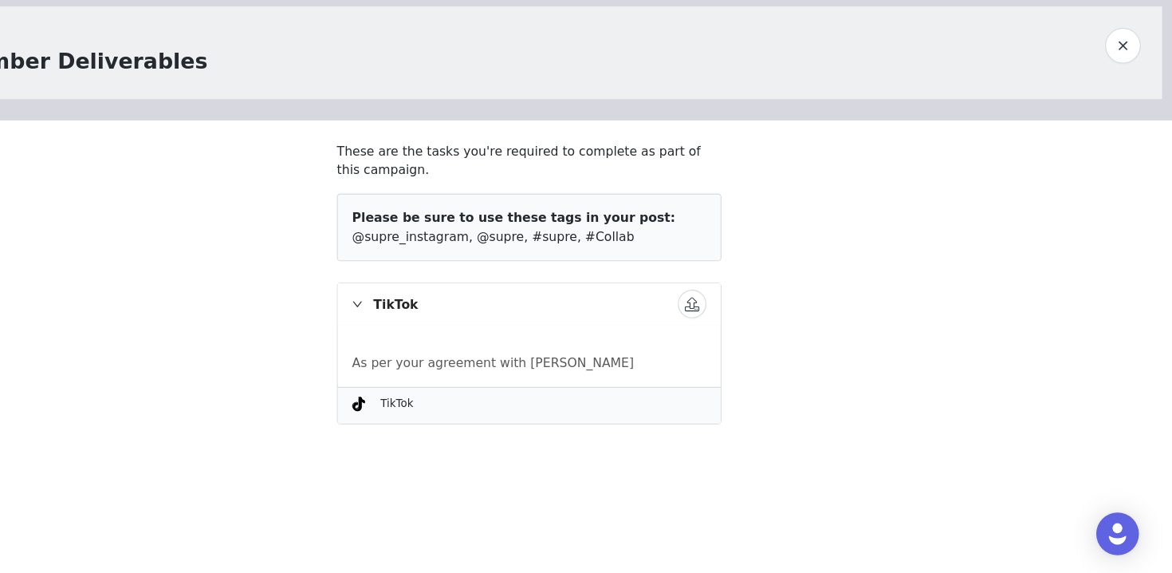
click at [731, 330] on button "button" at bounding box center [732, 332] width 26 height 26
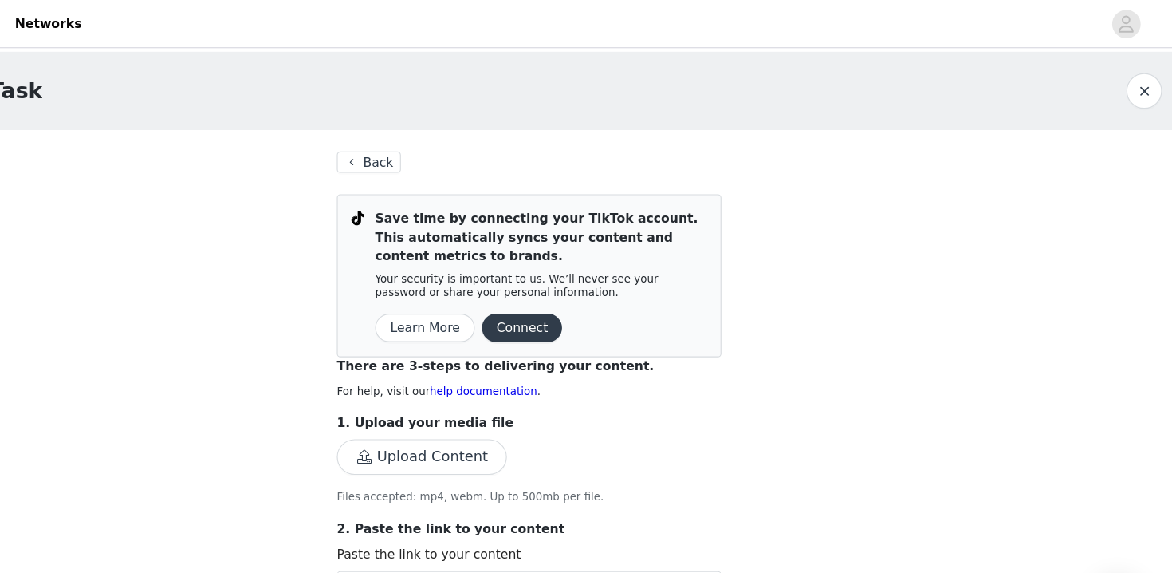
click at [449, 142] on button "Back" at bounding box center [442, 145] width 57 height 19
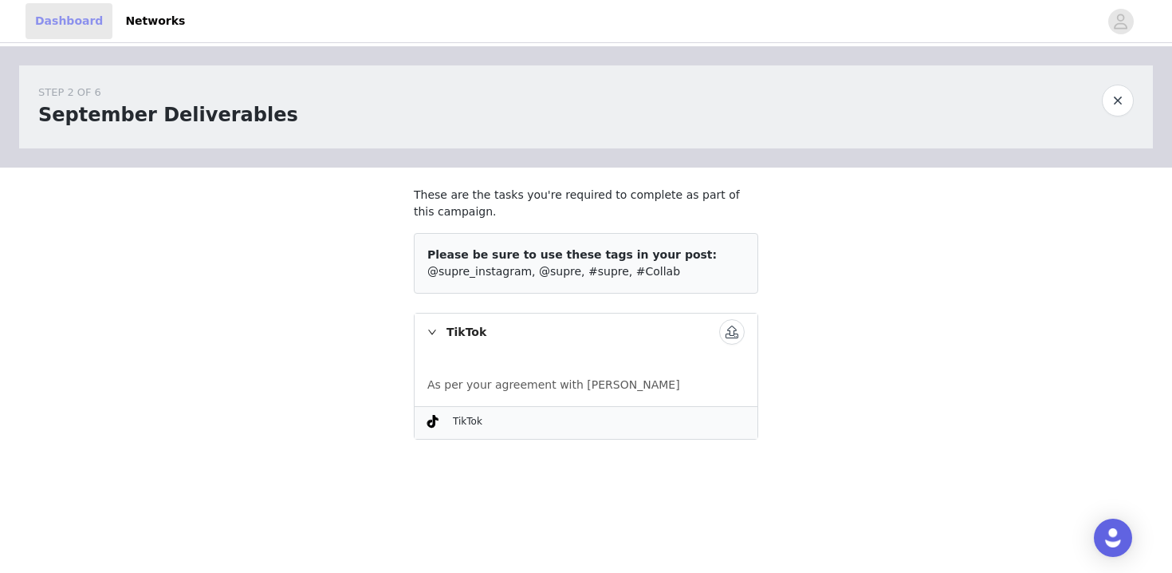
click at [77, 18] on link "Dashboard" at bounding box center [69, 21] width 87 height 36
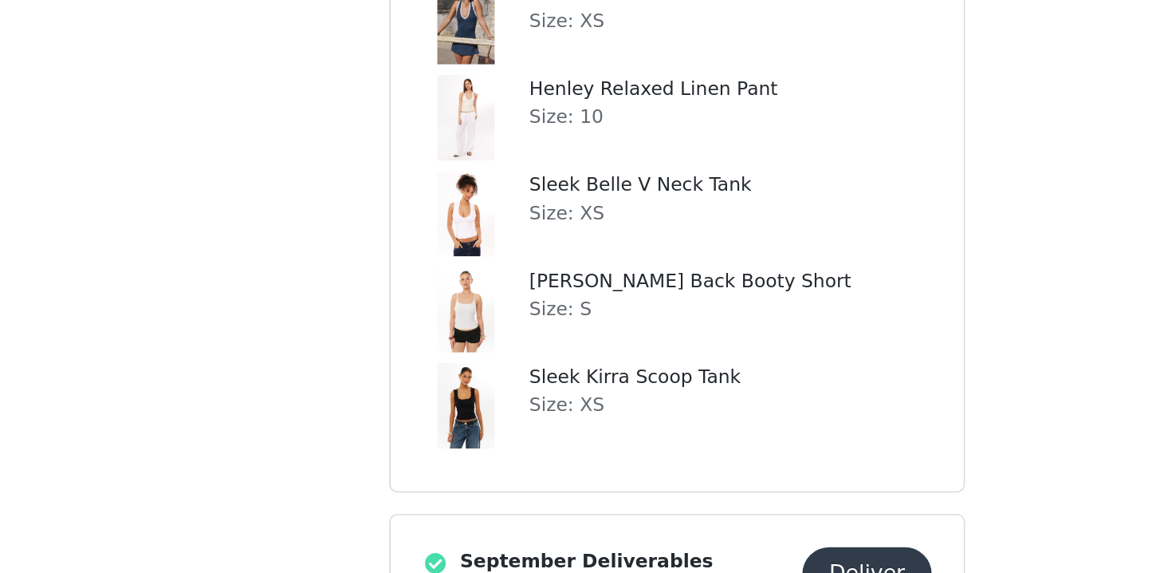
scroll to position [269, 0]
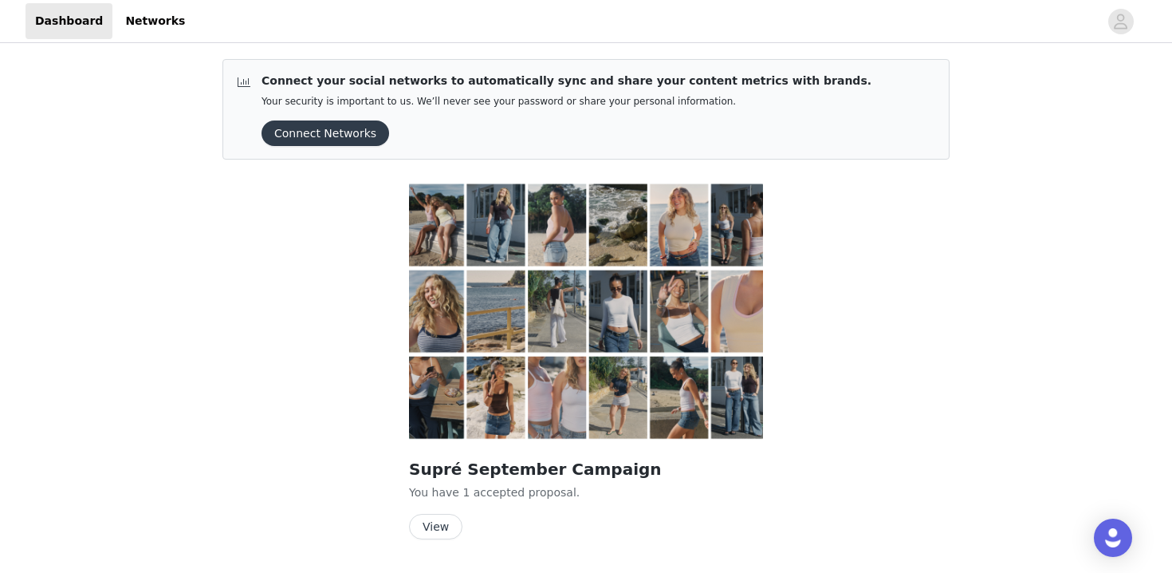
click at [441, 534] on button "View" at bounding box center [435, 527] width 53 height 26
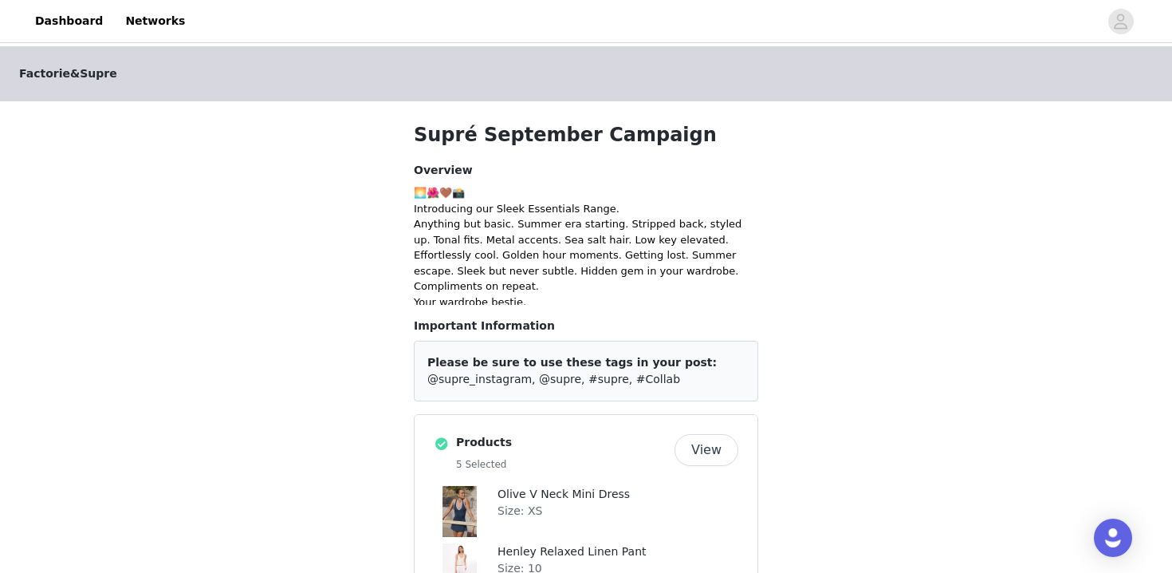
scroll to position [263, 0]
